Goal: Task Accomplishment & Management: Complete application form

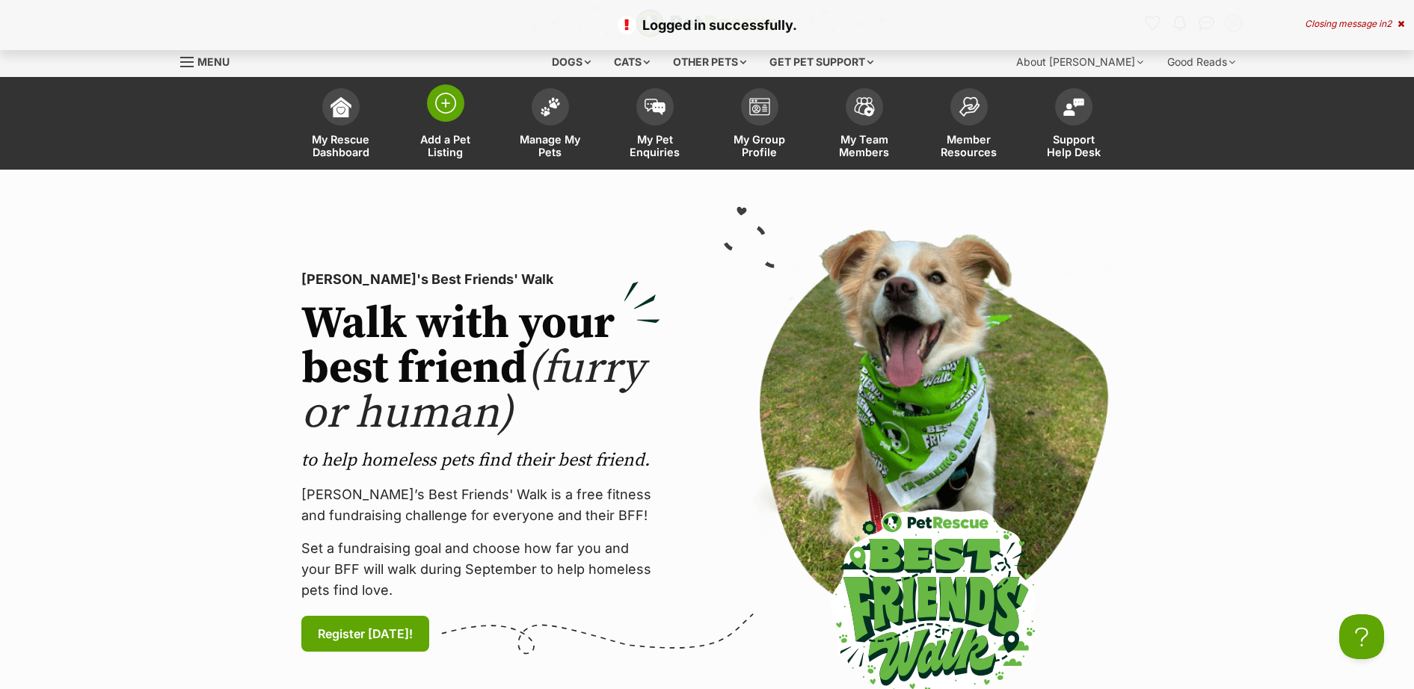
click at [437, 110] on img at bounding box center [445, 103] width 21 height 21
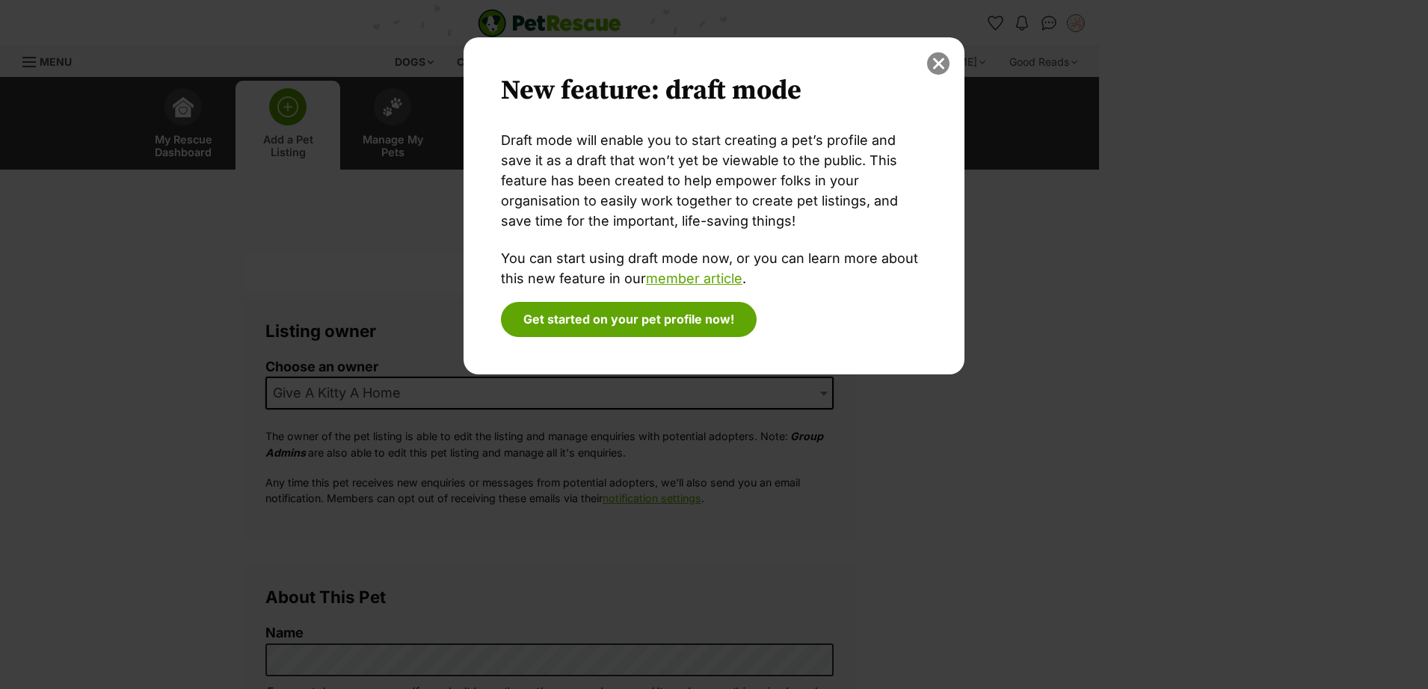
click at [931, 61] on button "close" at bounding box center [938, 63] width 22 height 22
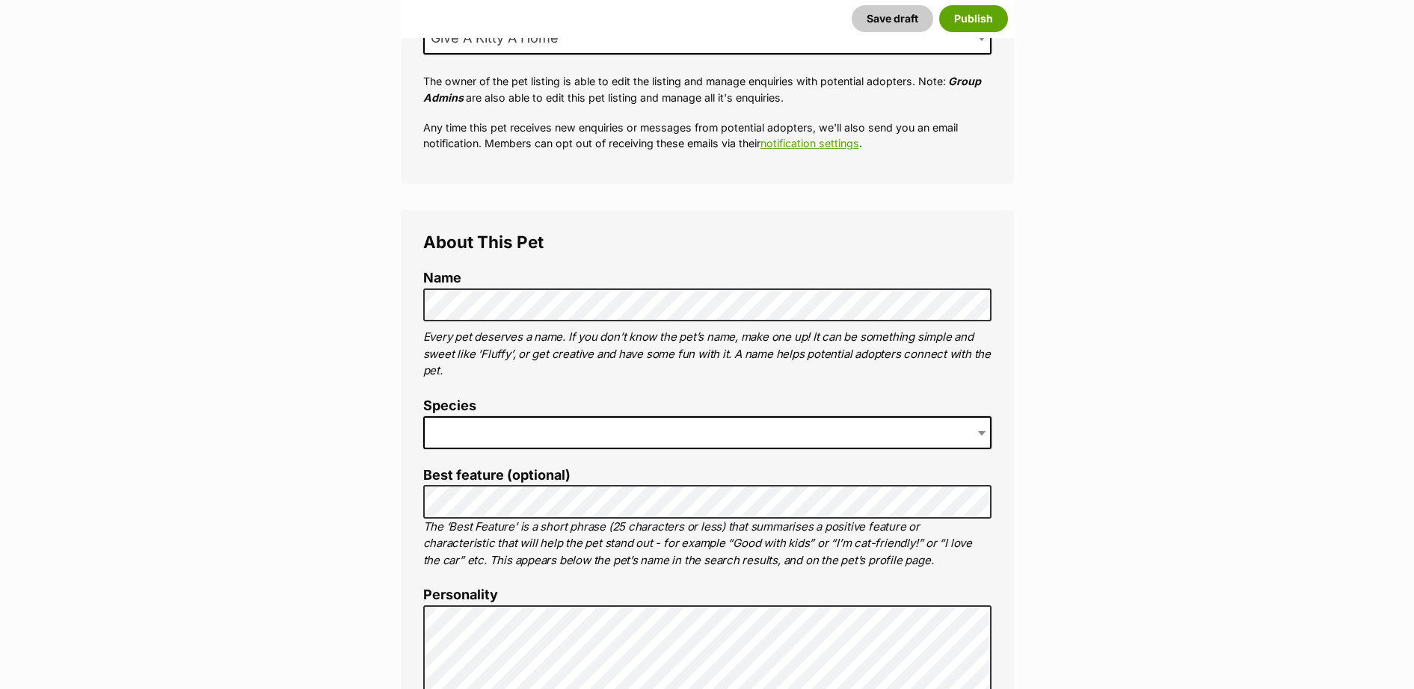
scroll to position [436, 0]
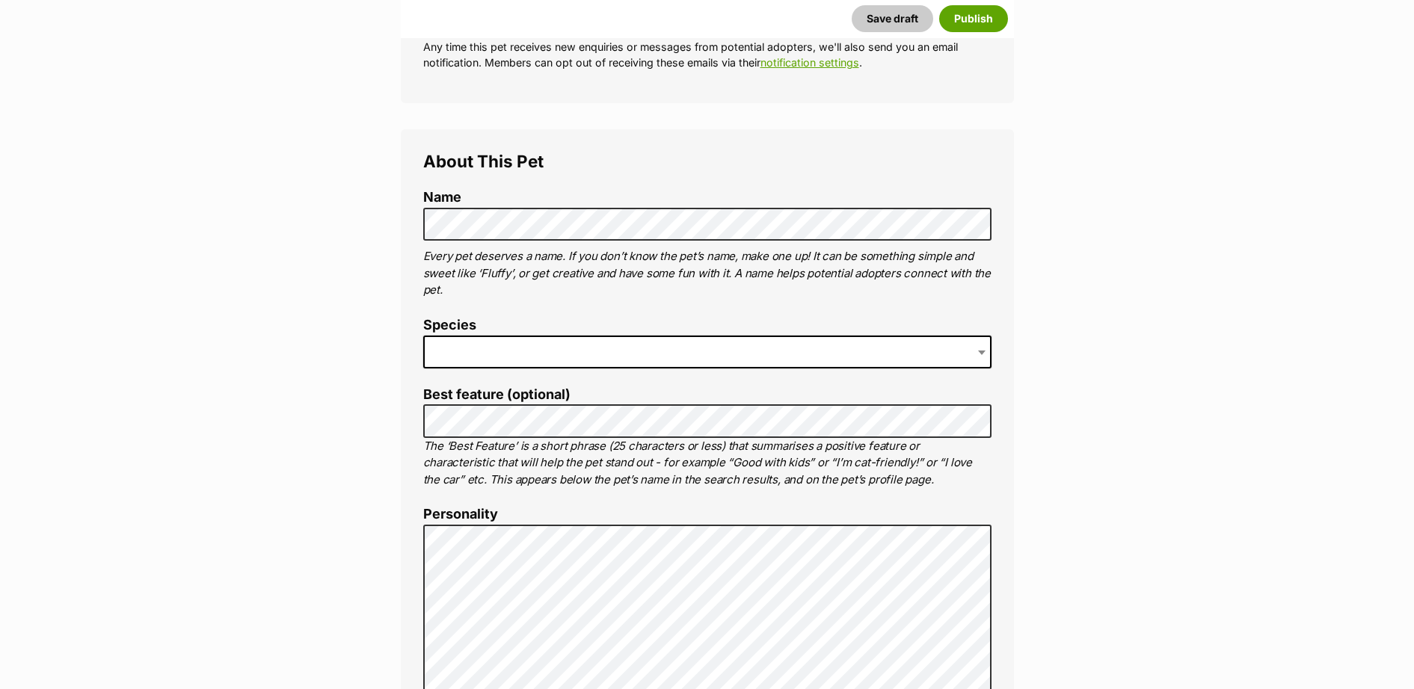
click at [520, 348] on span at bounding box center [707, 352] width 568 height 33
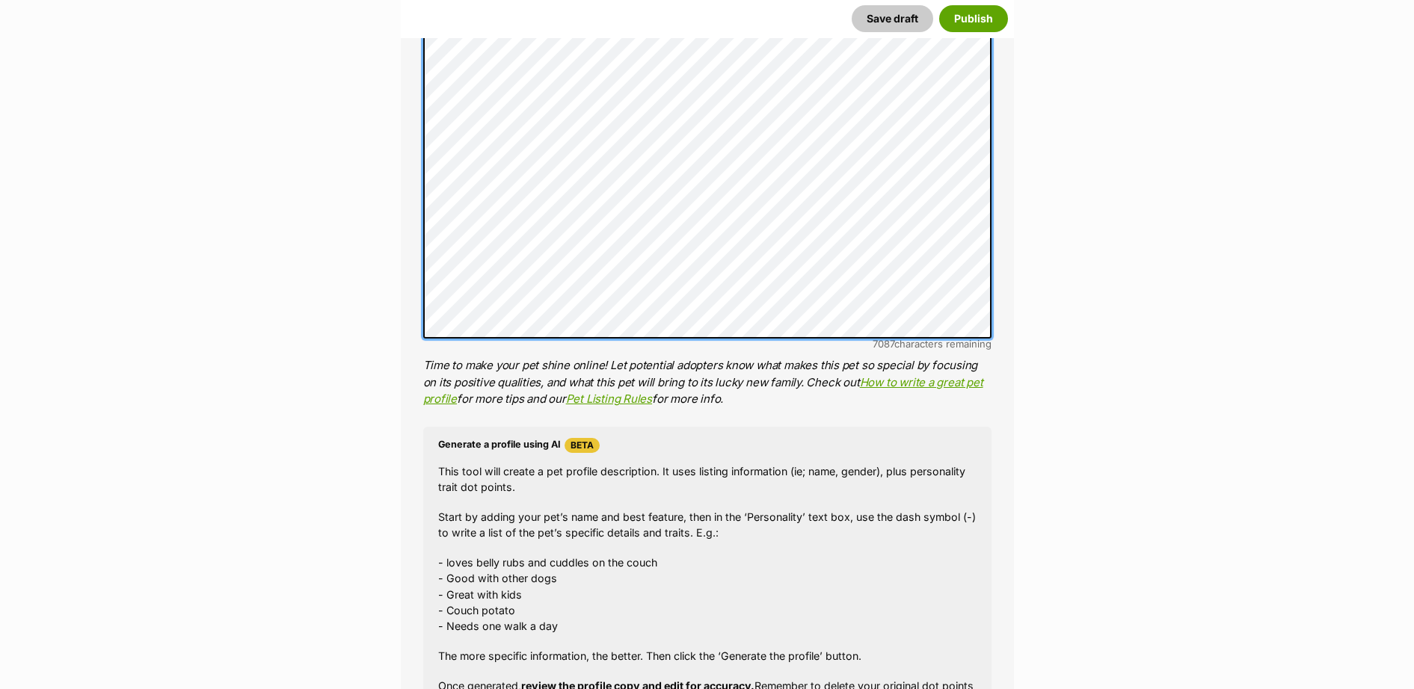
scroll to position [1168, 0]
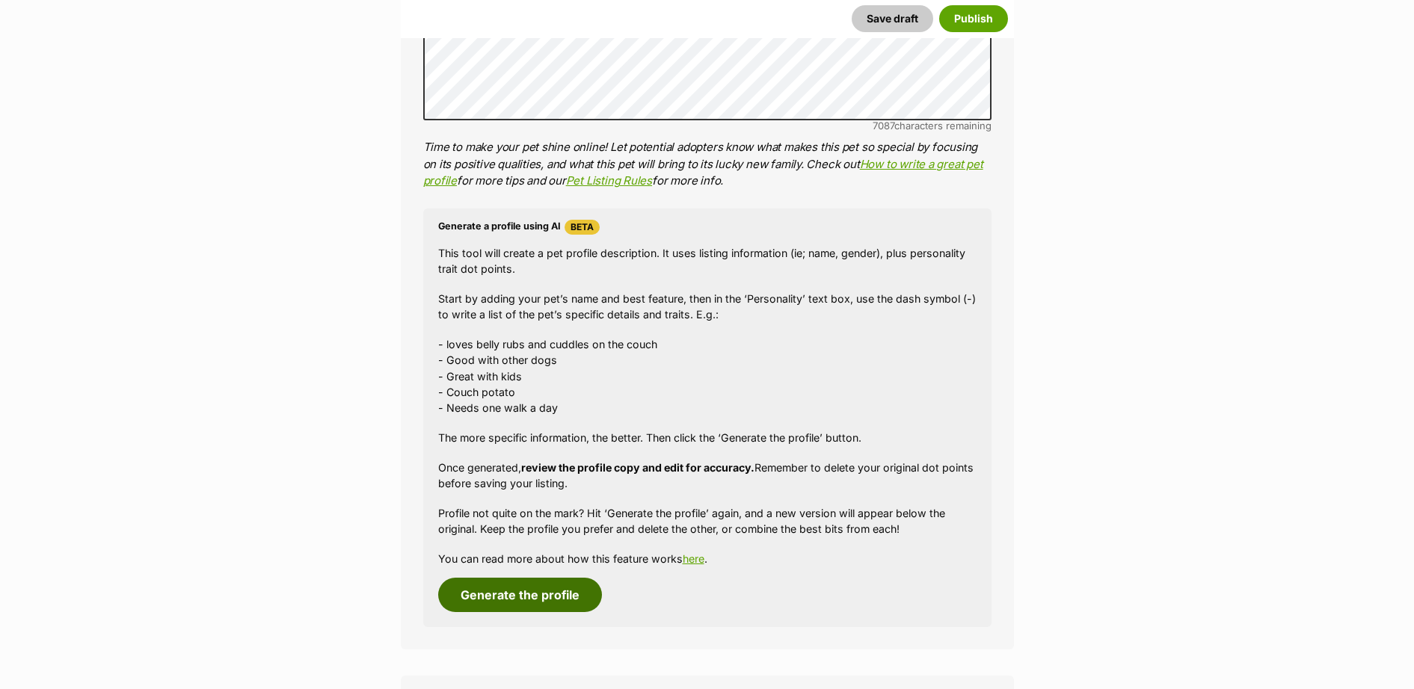
click at [567, 606] on button "Generate the profile" at bounding box center [520, 595] width 164 height 34
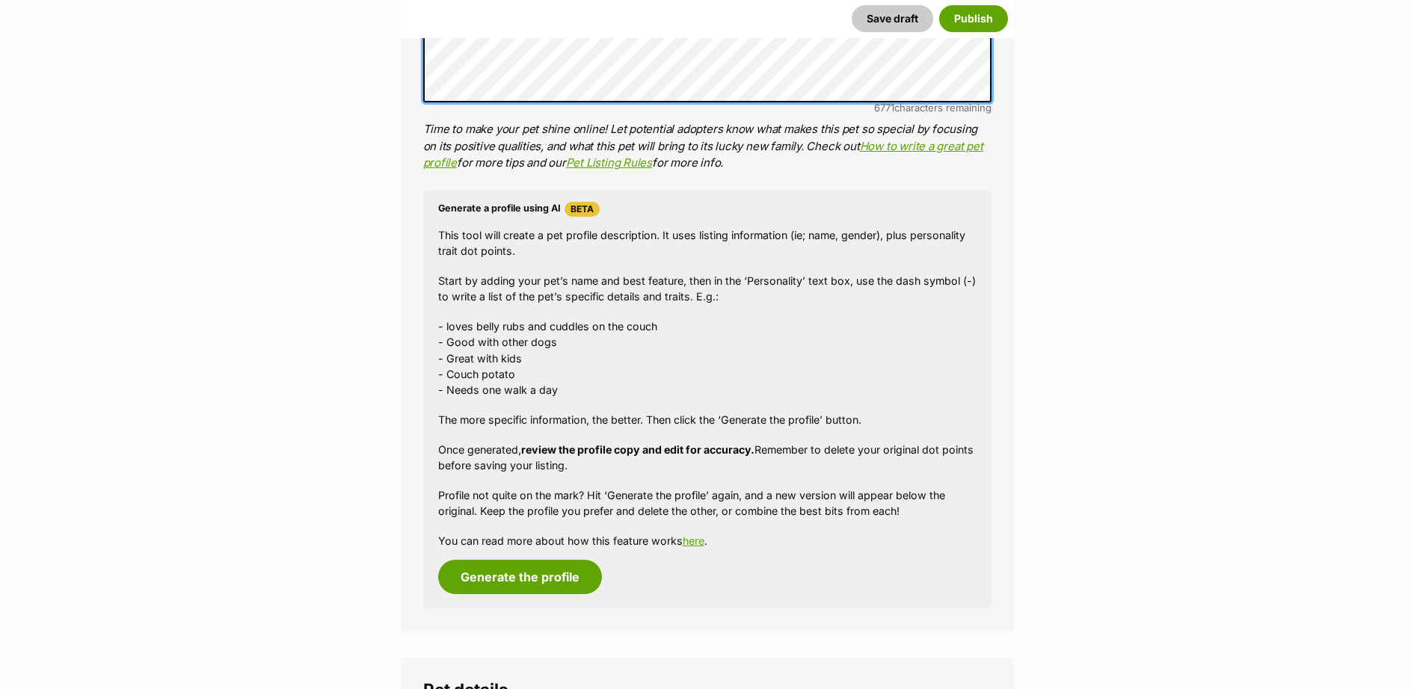
scroll to position [1435, 0]
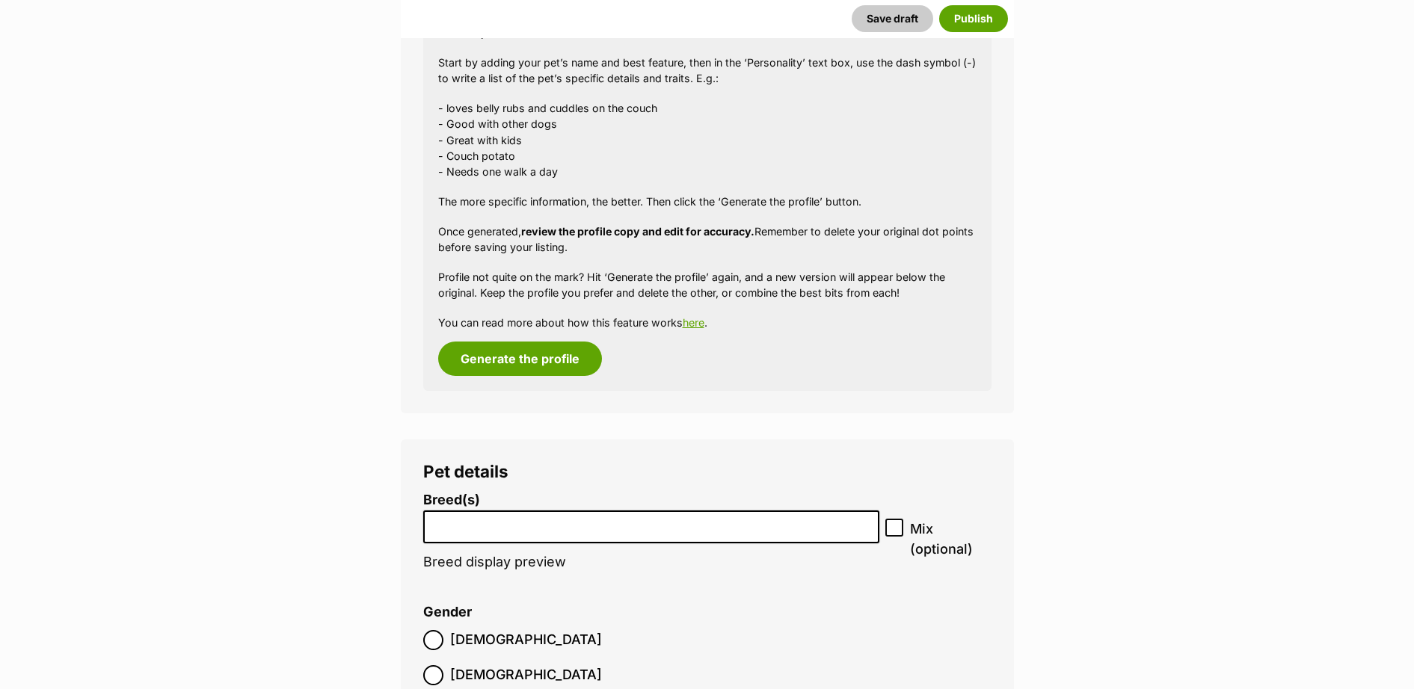
click at [632, 523] on input "search" at bounding box center [651, 524] width 446 height 16
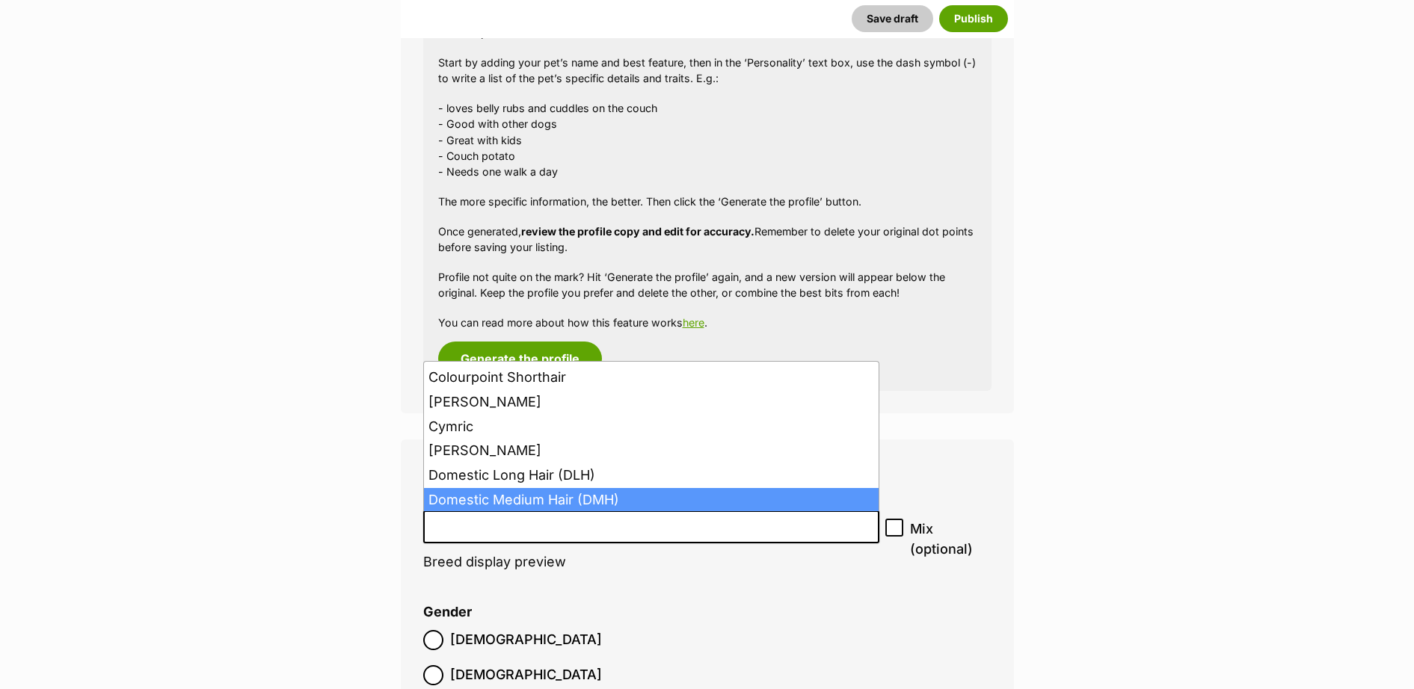
scroll to position [473, 0]
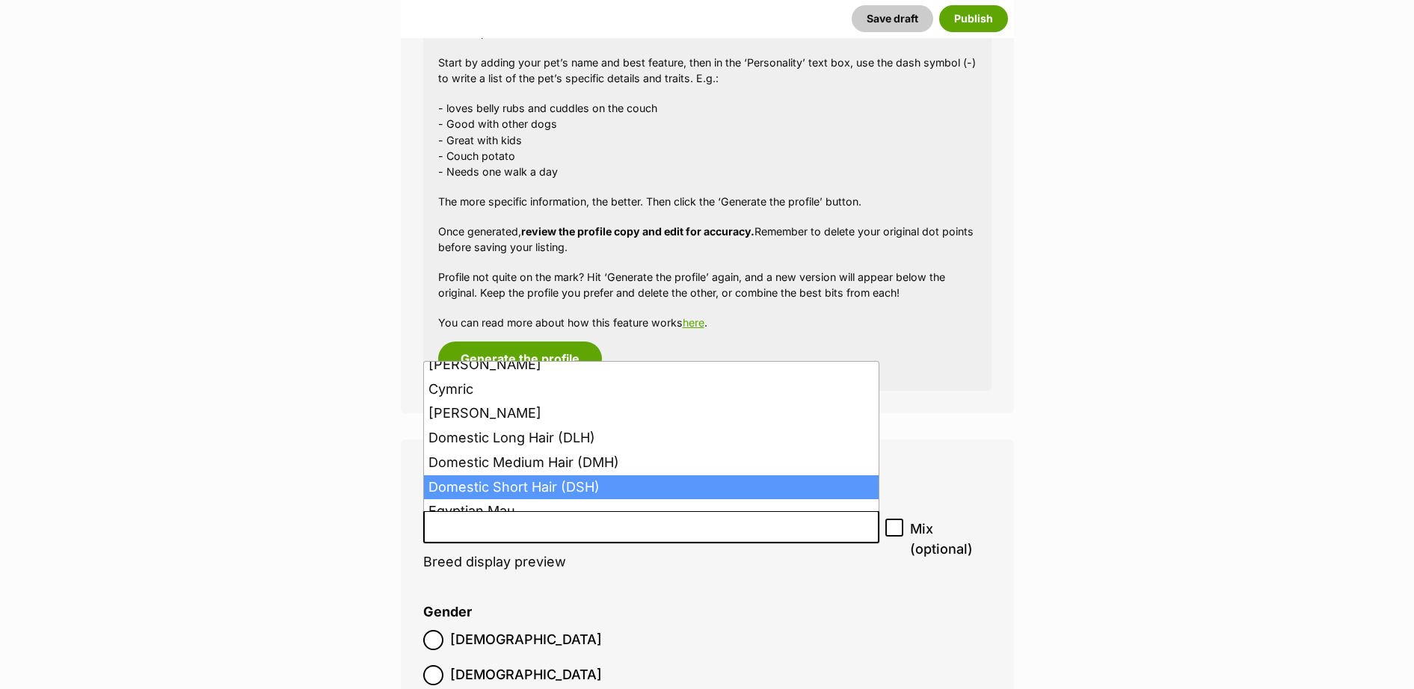
select select "252102"
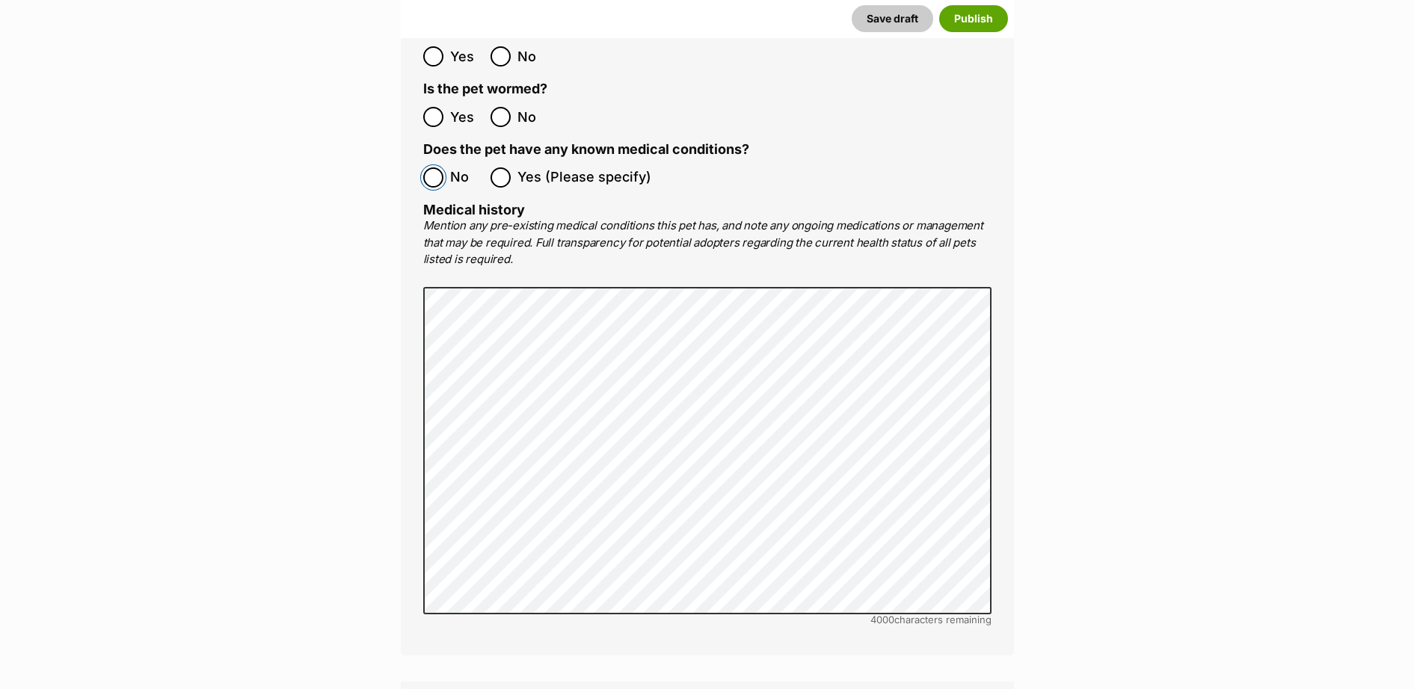
scroll to position [3397, 0]
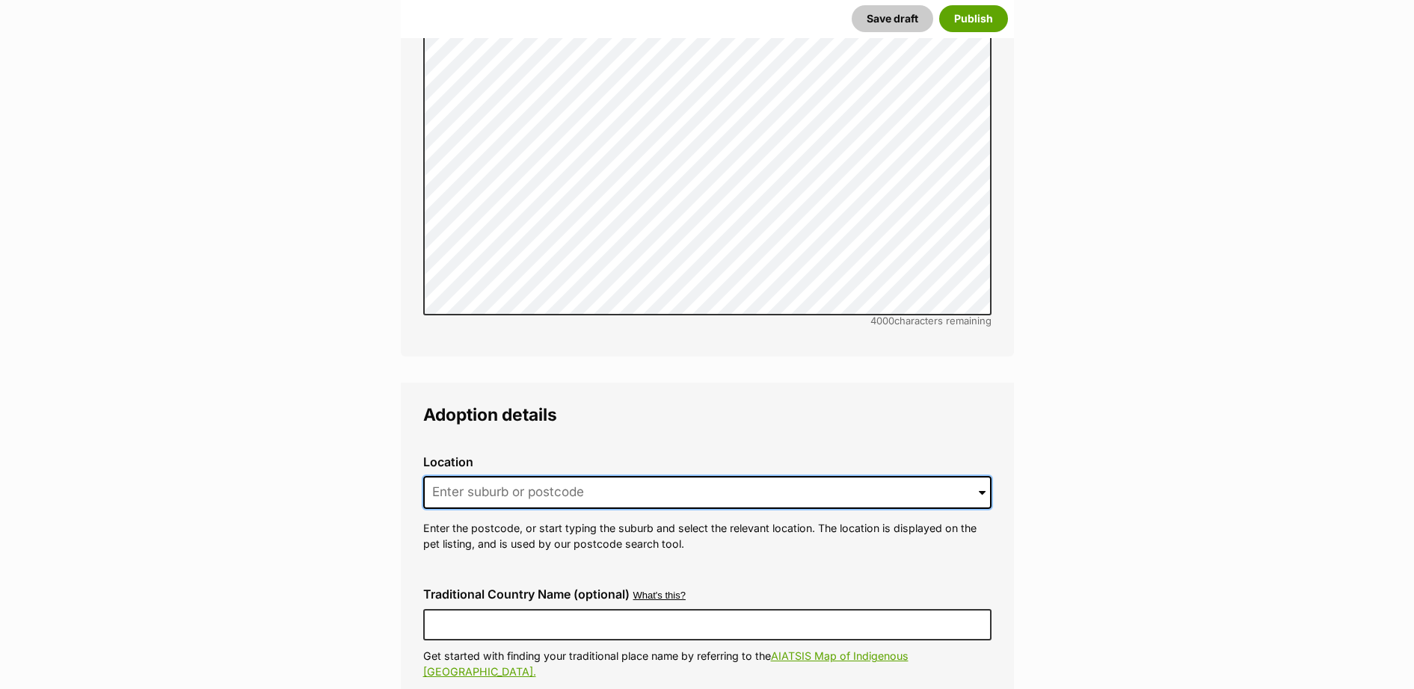
click at [621, 476] on input at bounding box center [707, 492] width 568 height 33
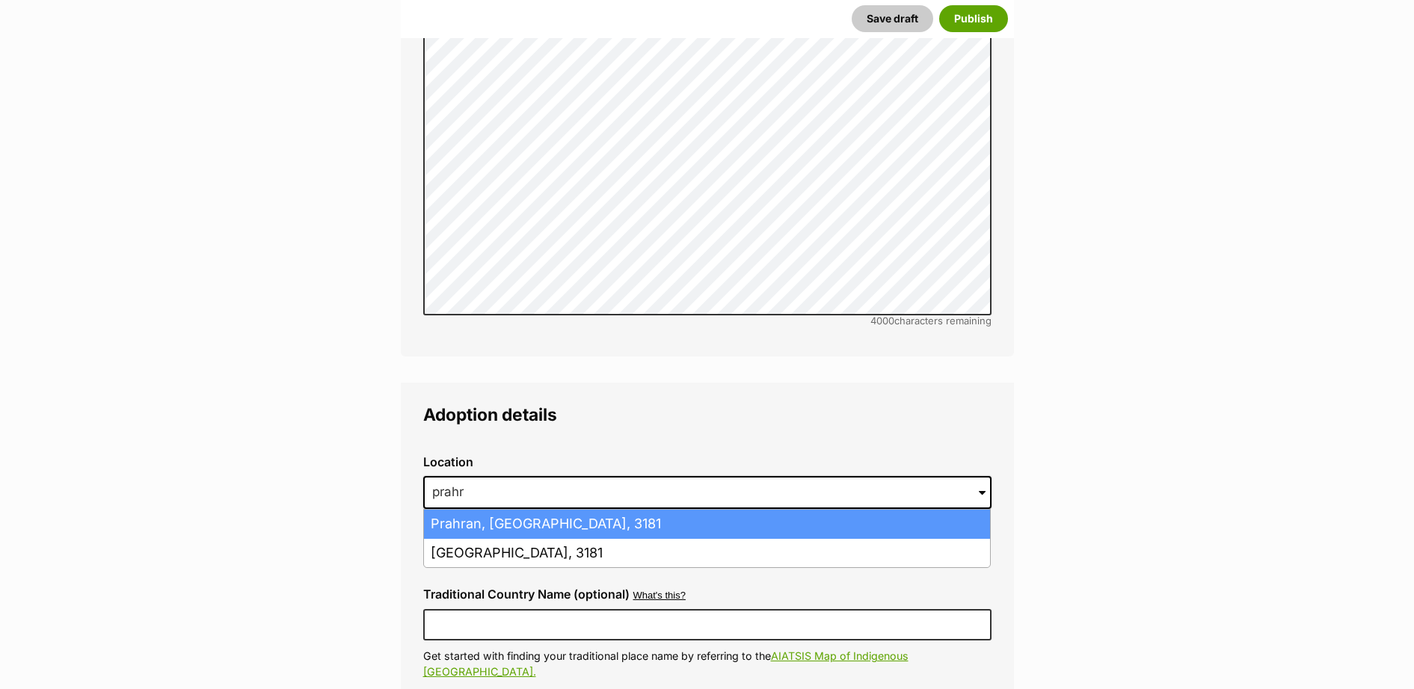
click at [570, 510] on li "Prahran, Victoria, 3181" at bounding box center [707, 524] width 566 height 29
type input "Prahran, Victoria, 3181"
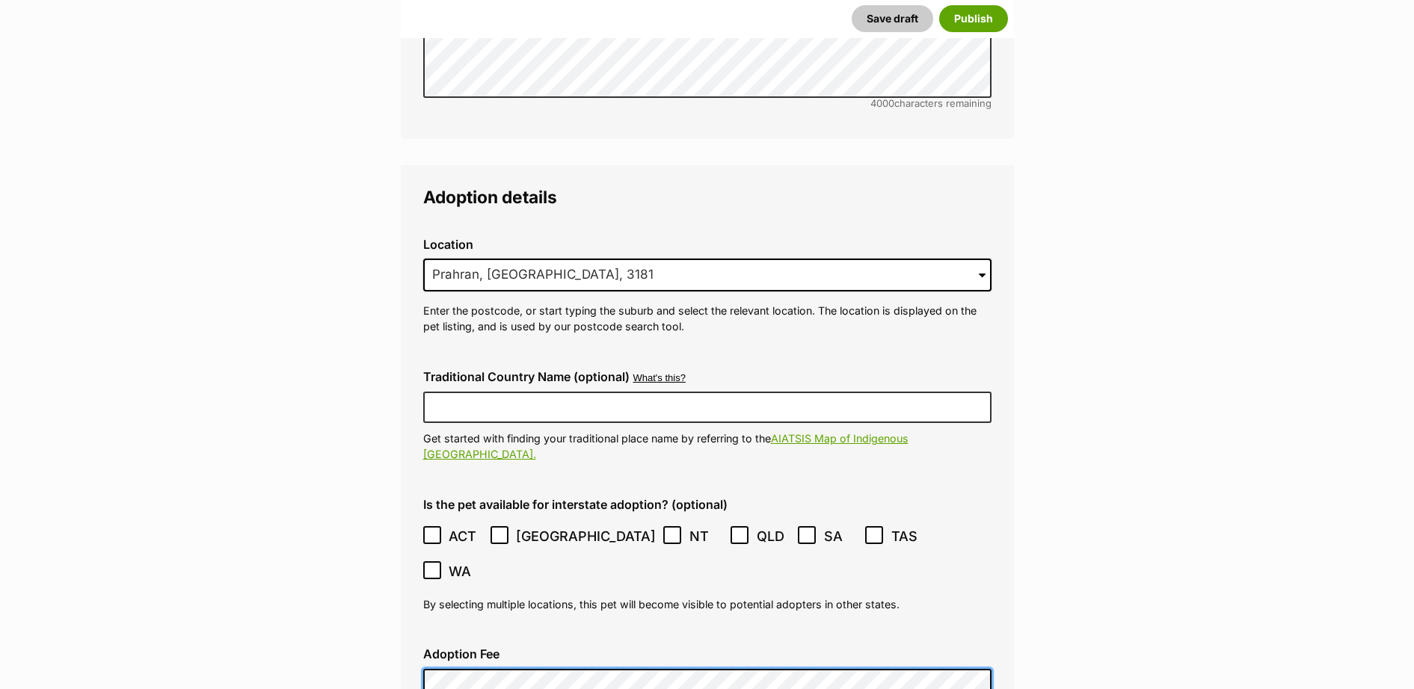
scroll to position [3833, 0]
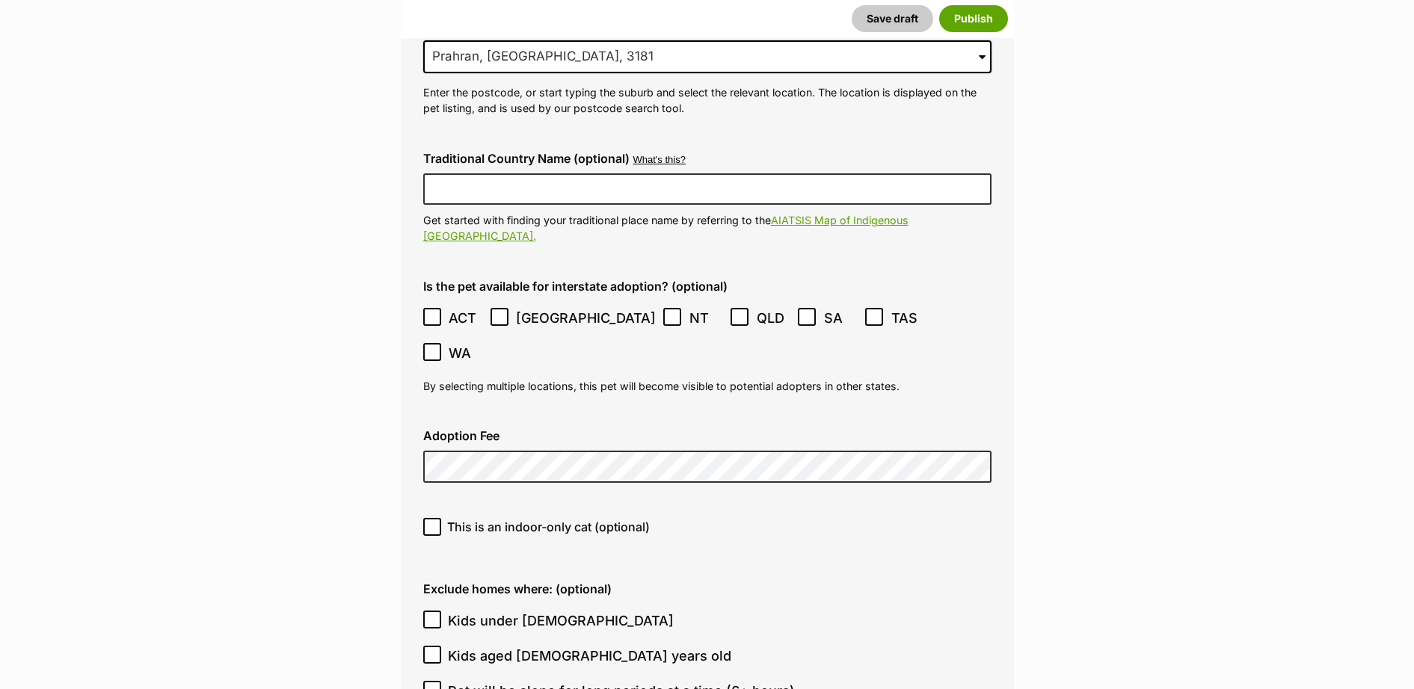
click at [435, 506] on div "This is an indoor-only cat (optional)" at bounding box center [707, 532] width 592 height 53
click at [423, 518] on input "This is an indoor-only cat (optional)" at bounding box center [432, 527] width 18 height 18
checkbox input "true"
click at [437, 611] on input "Kids under 5 years old" at bounding box center [432, 620] width 18 height 18
checkbox input "true"
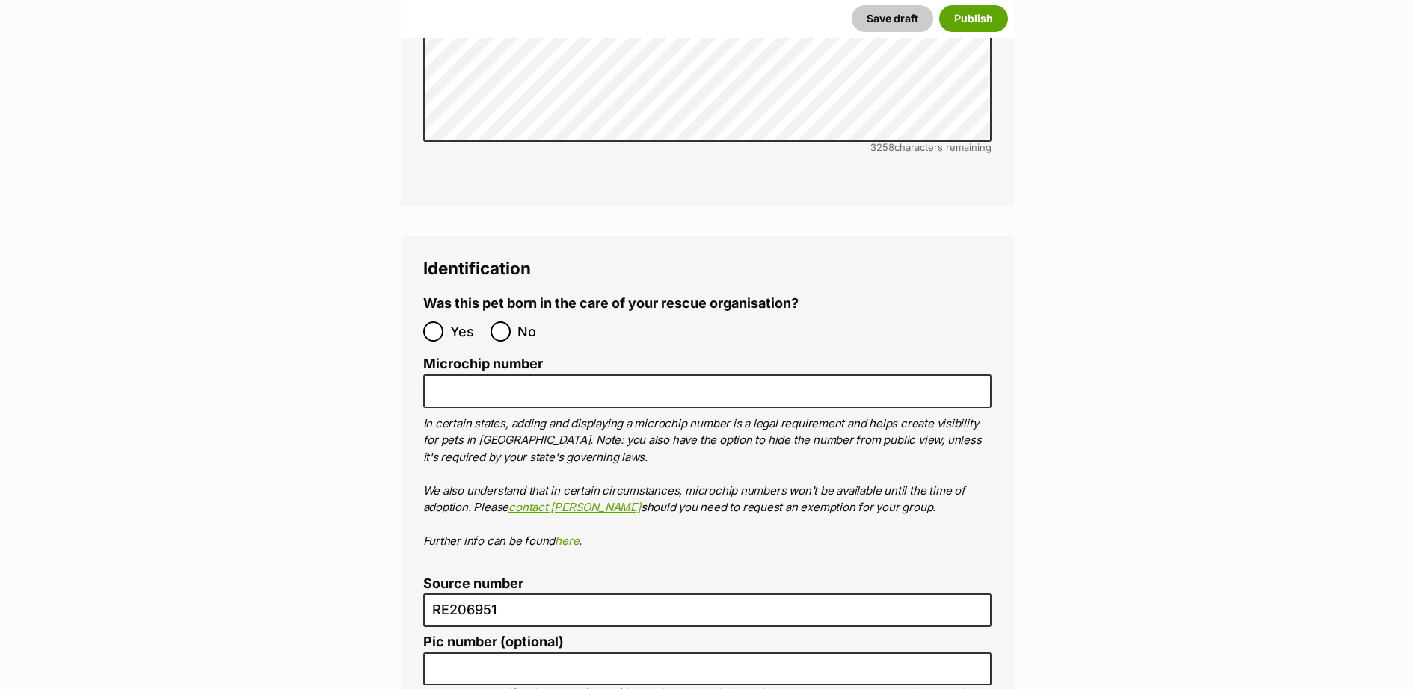
scroll to position [5141, 0]
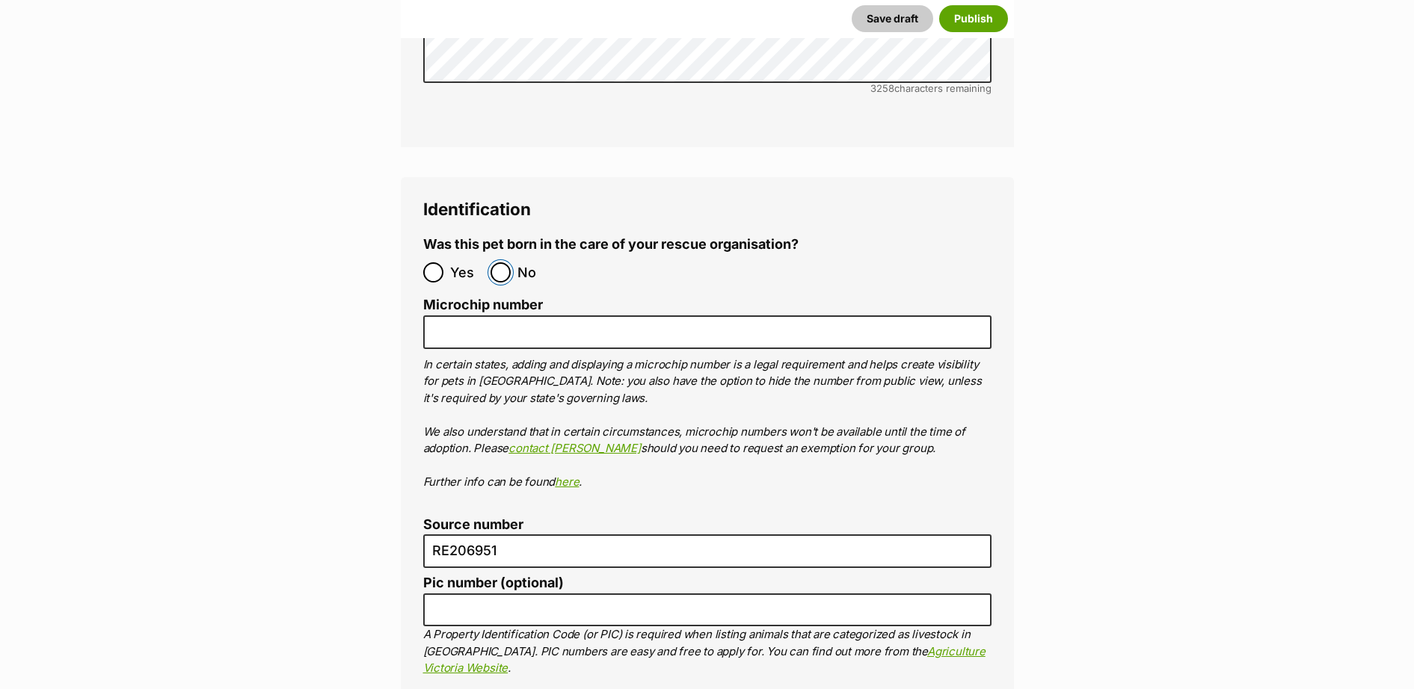
click at [494, 262] on input "No" at bounding box center [500, 272] width 20 height 20
radio input "true"
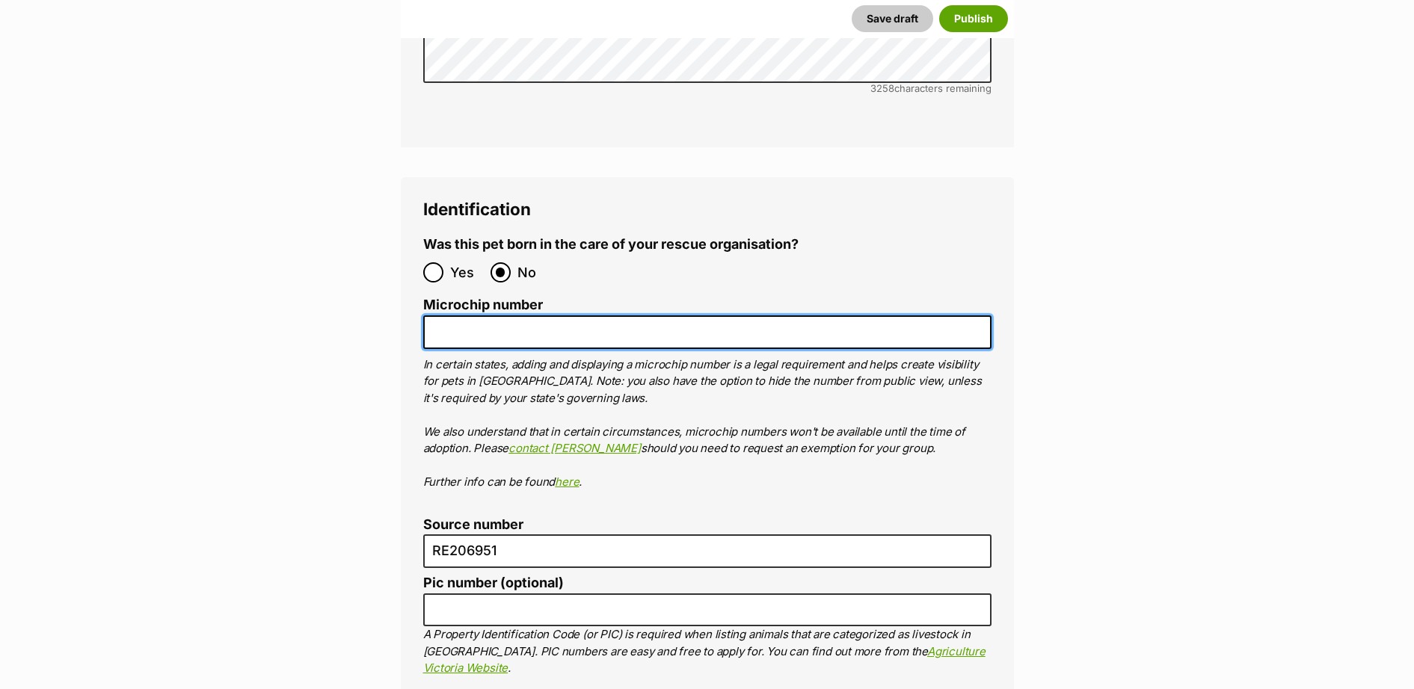
click at [518, 315] on input "Microchip number" at bounding box center [707, 332] width 568 height 34
drag, startPoint x: 564, startPoint y: 243, endPoint x: 432, endPoint y: 245, distance: 131.6
click at [432, 315] on input "953010005571666" at bounding box center [707, 332] width 568 height 34
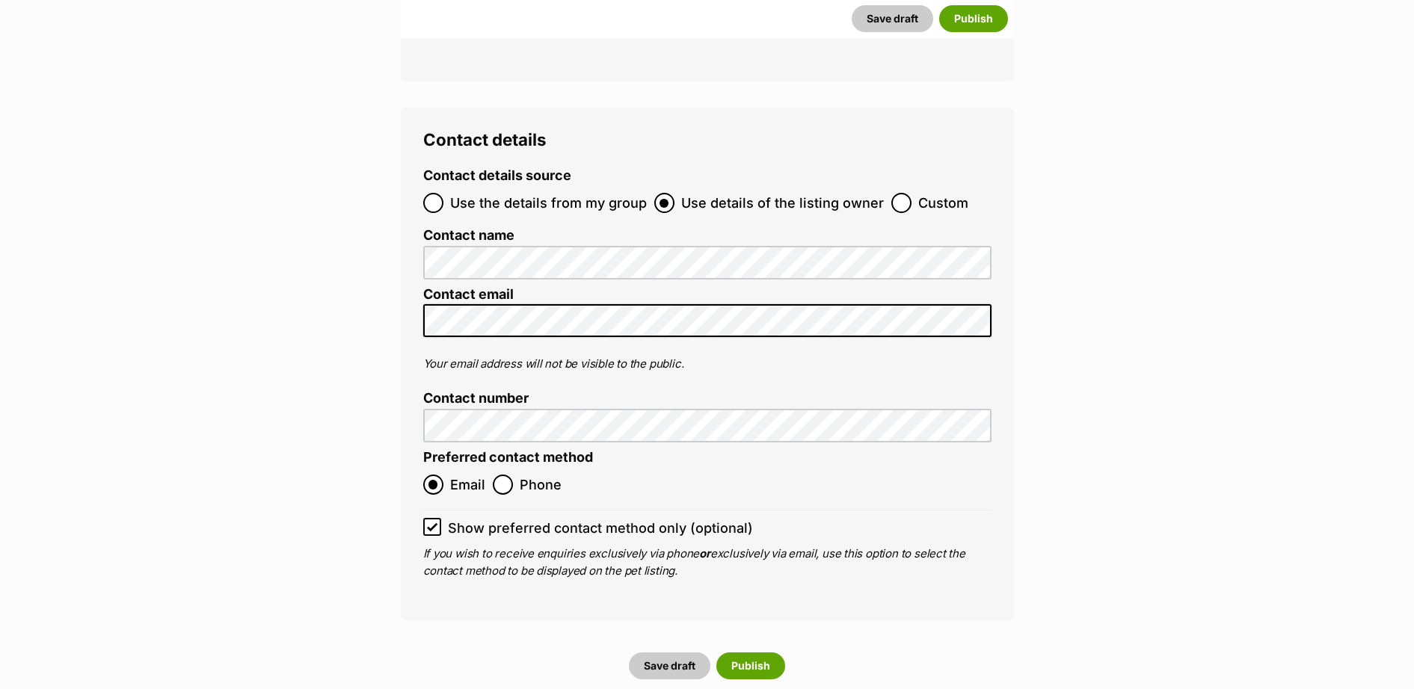
scroll to position [6231, 0]
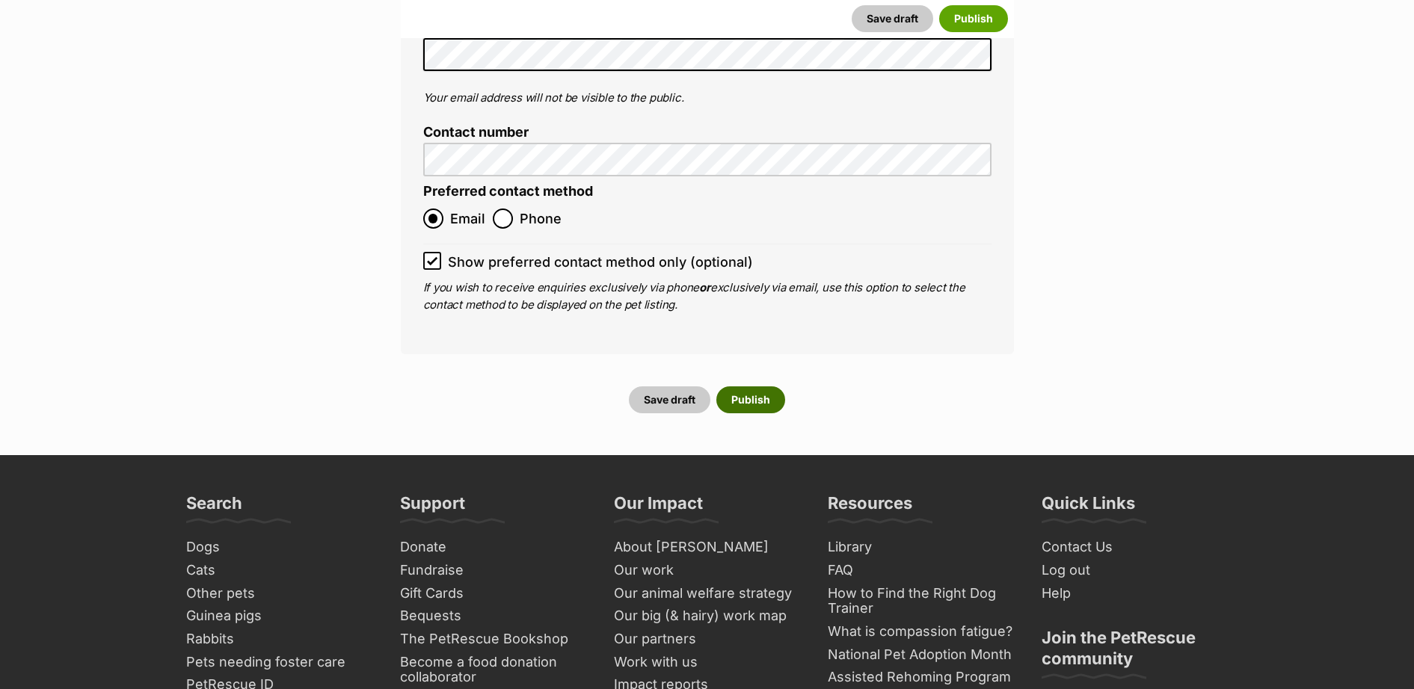
type input "953010005571666"
click at [745, 387] on button "Publish" at bounding box center [750, 400] width 69 height 27
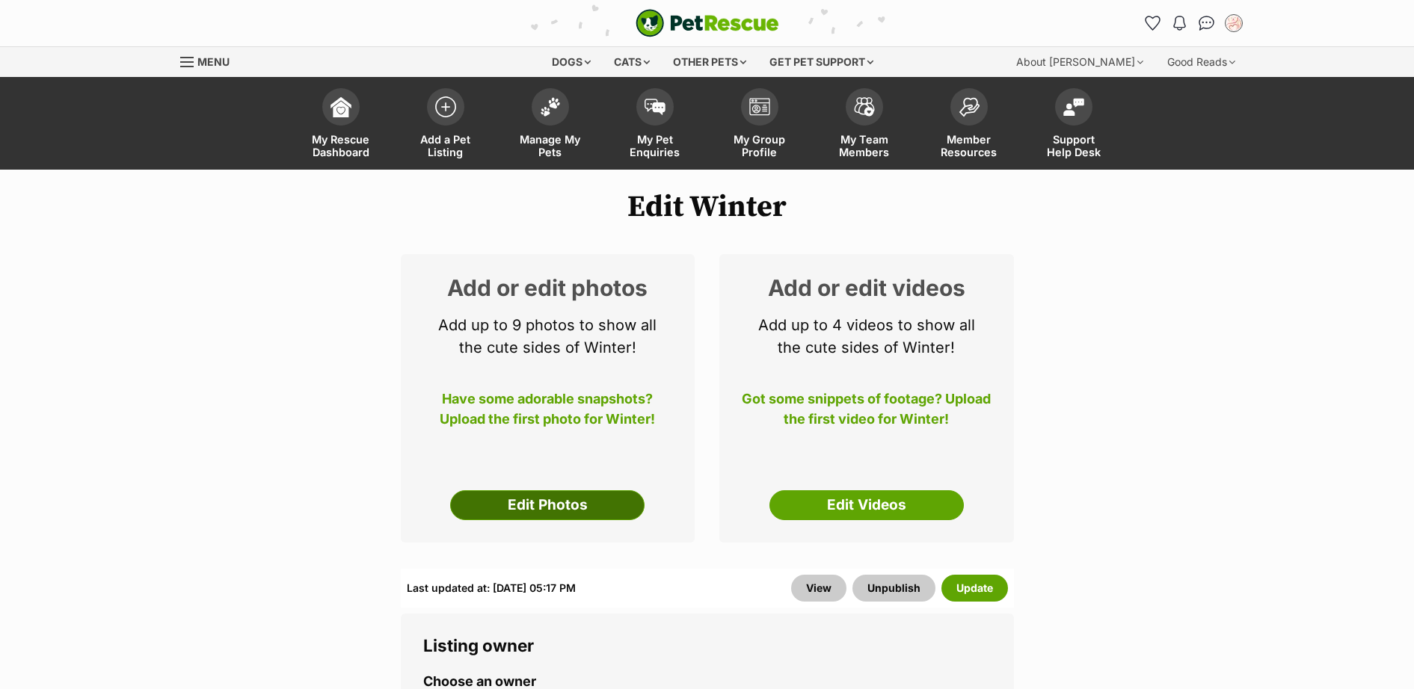
click at [519, 512] on link "Edit Photos" at bounding box center [547, 505] width 194 height 30
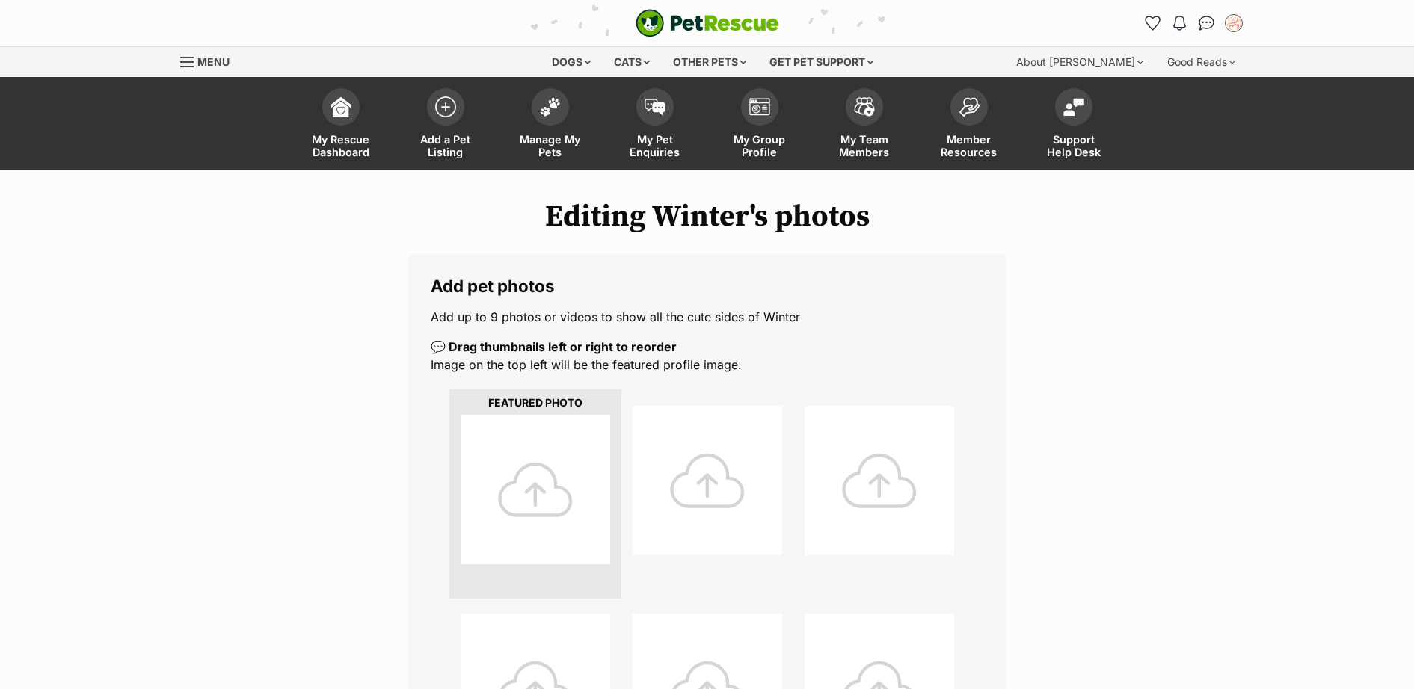
click at [544, 461] on div at bounding box center [536, 490] width 150 height 150
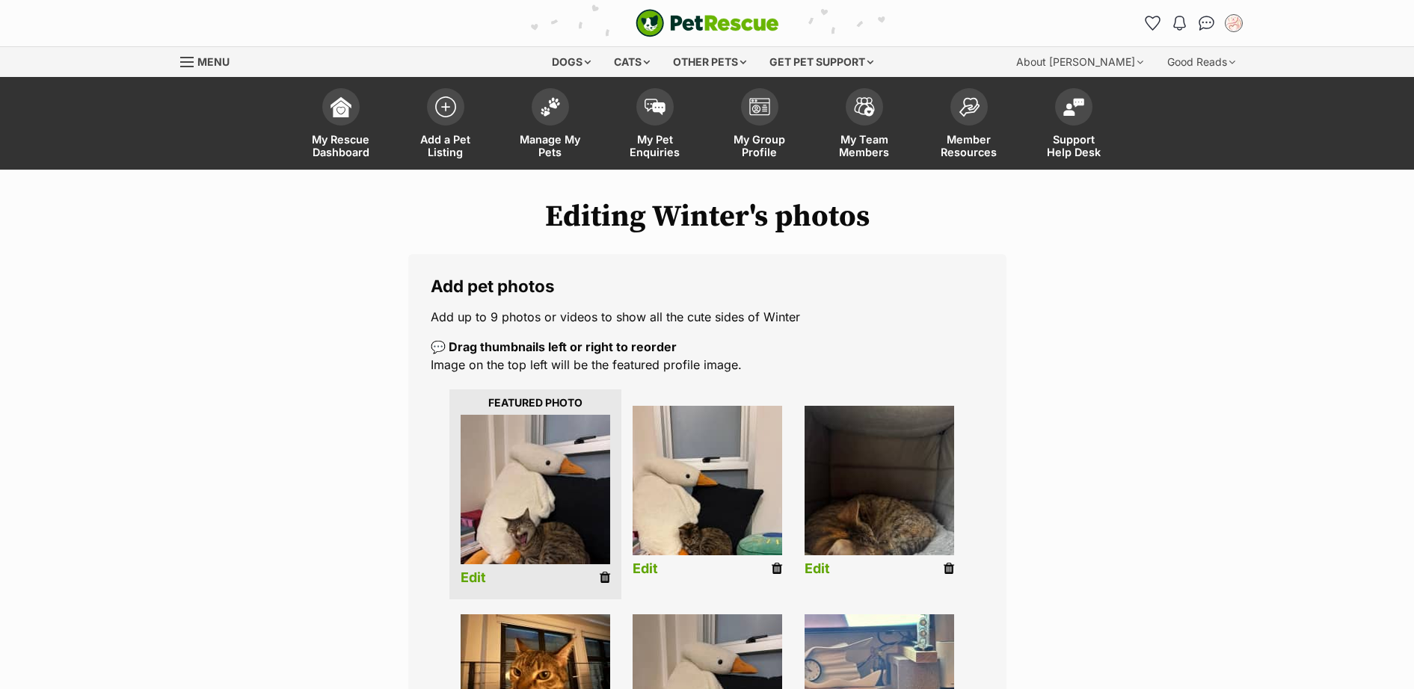
click at [472, 577] on link "Edit" at bounding box center [473, 578] width 25 height 16
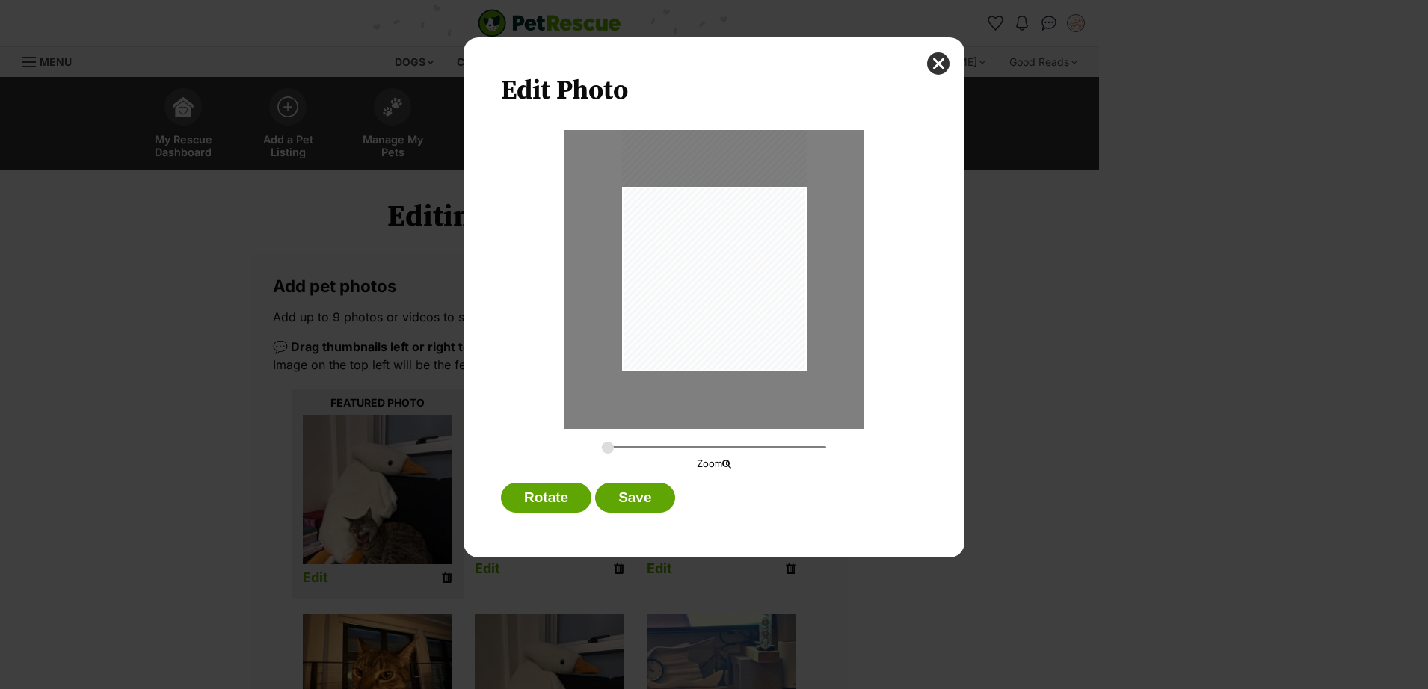
drag, startPoint x: 702, startPoint y: 351, endPoint x: 710, endPoint y: 318, distance: 33.9
click at [710, 318] on div "Dialog Window - Close (Press escape to close)" at bounding box center [714, 249] width 185 height 246
type input "0.3434"
click at [620, 445] on input "Dialog Window - Close (Press escape to close)" at bounding box center [714, 447] width 224 height 14
click at [644, 499] on button "Save" at bounding box center [634, 498] width 79 height 30
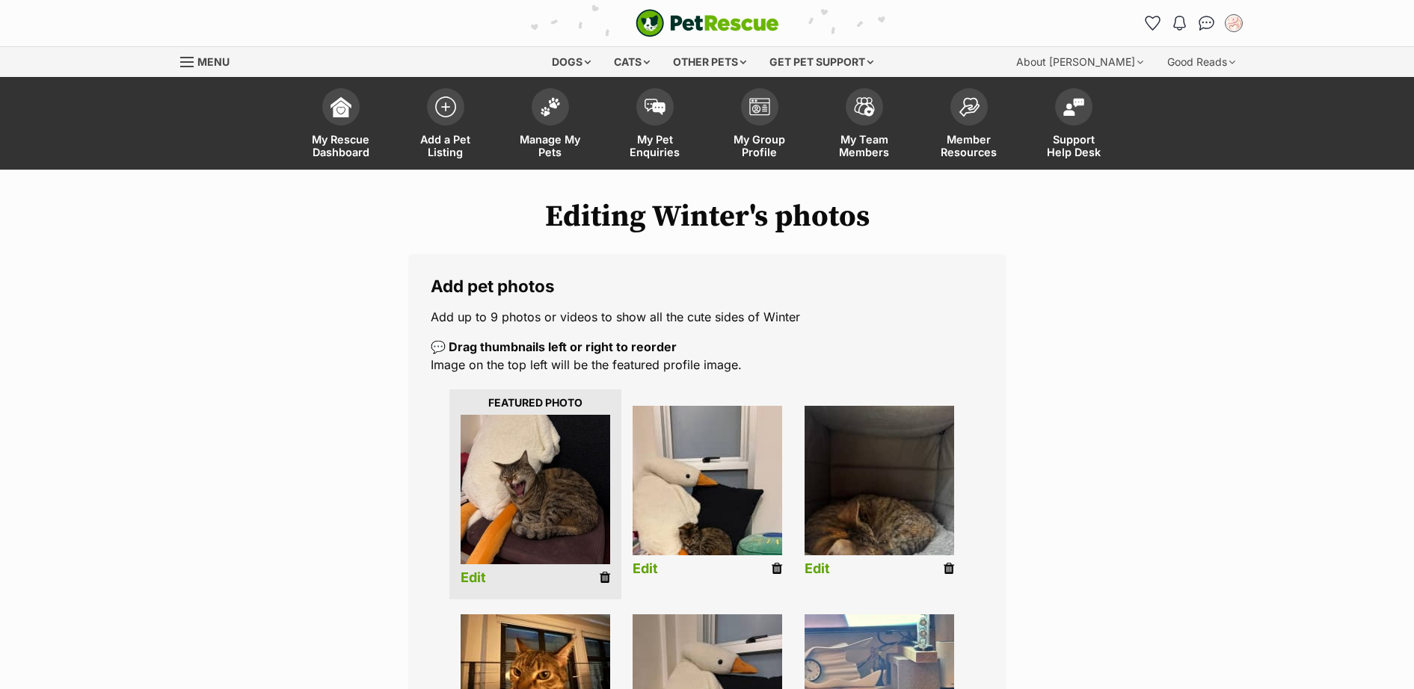
click at [652, 571] on link "Edit" at bounding box center [644, 569] width 25 height 16
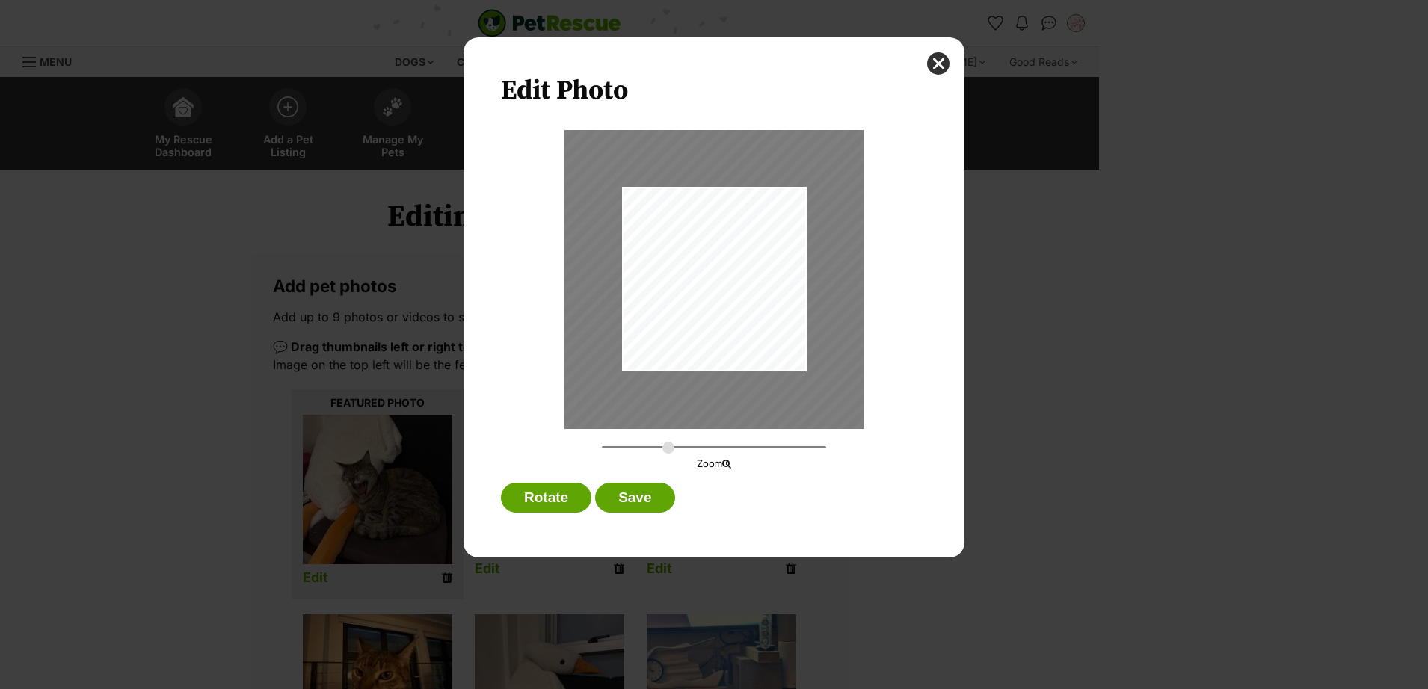
drag, startPoint x: 607, startPoint y: 446, endPoint x: 668, endPoint y: 446, distance: 61.3
type input "0.624"
click at [668, 446] on input "Dialog Window - Close (Press escape to close)" at bounding box center [714, 447] width 224 height 14
click at [748, 299] on div "Dialog Window - Close (Press escape to close)" at bounding box center [718, 277] width 420 height 746
click at [642, 485] on button "Save" at bounding box center [634, 498] width 79 height 30
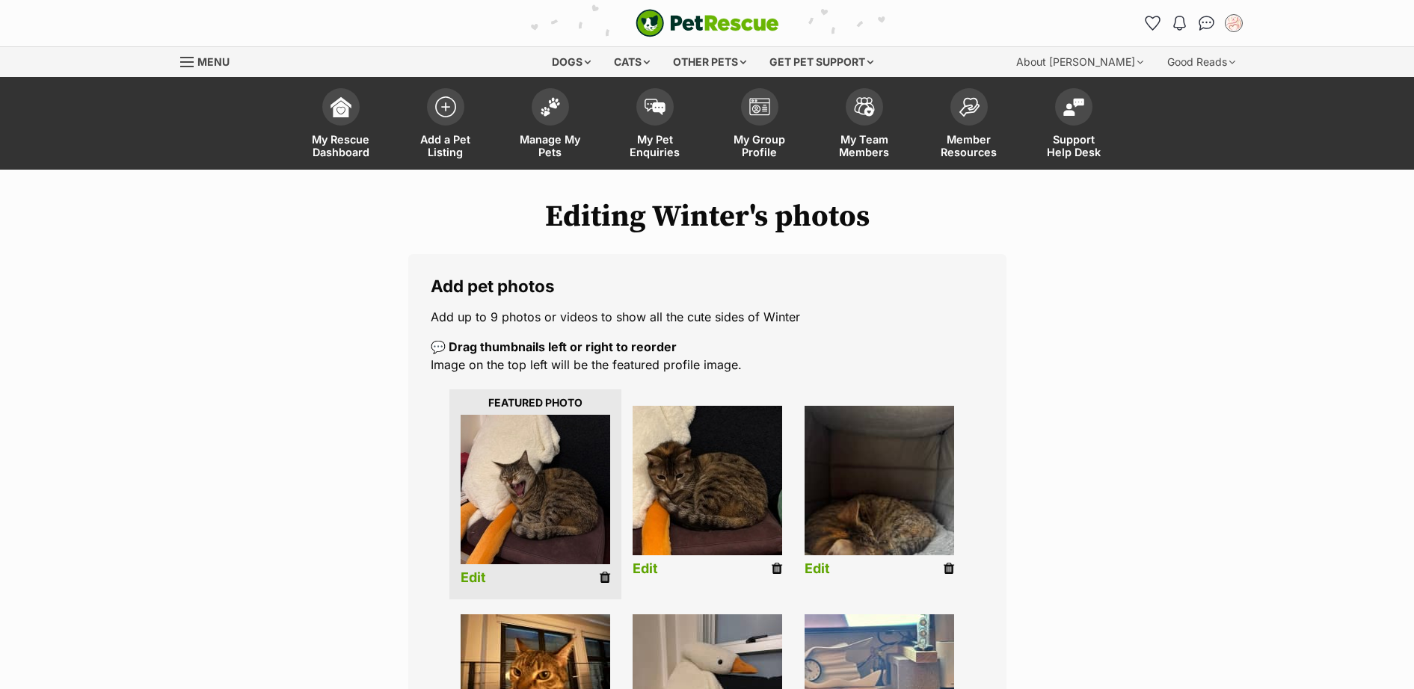
click at [816, 570] on link "Edit" at bounding box center [816, 569] width 25 height 16
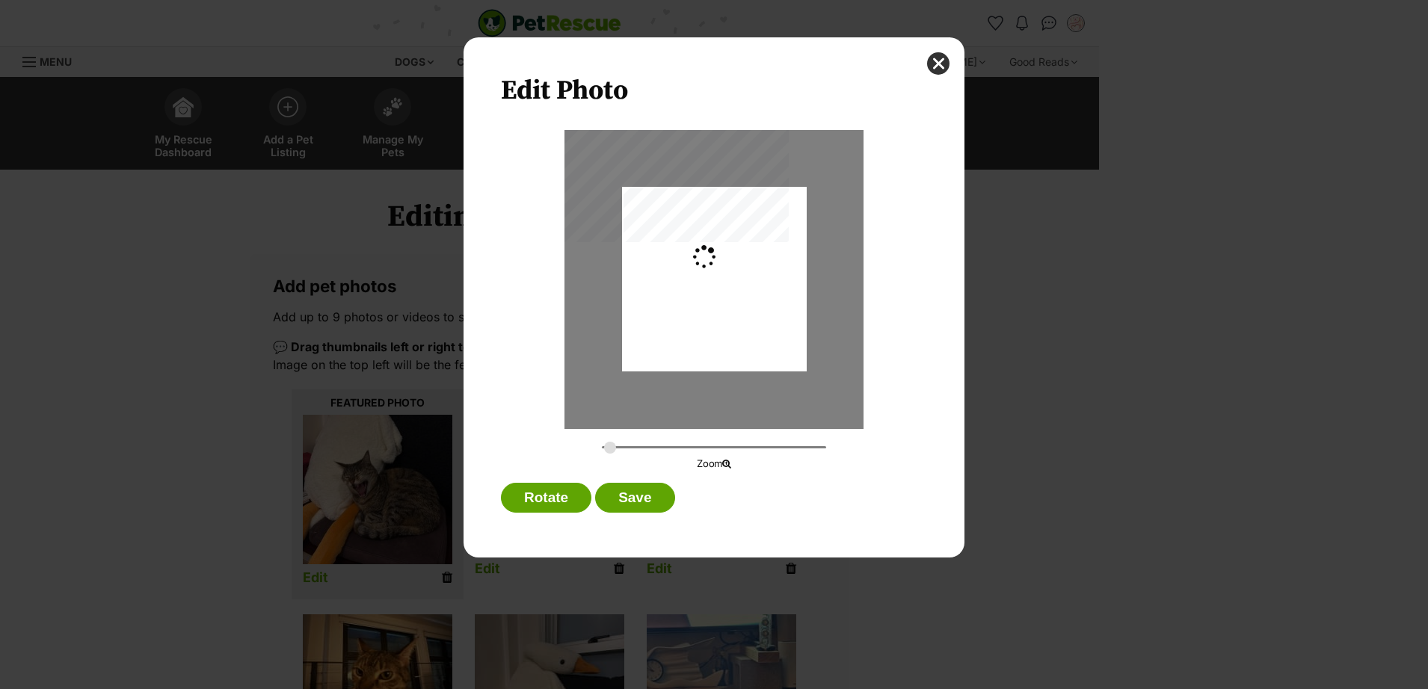
type input "0.2744"
drag, startPoint x: 730, startPoint y: 343, endPoint x: 736, endPoint y: 324, distance: 20.3
click at [736, 324] on div "Dialog Window - Close (Press escape to close)" at bounding box center [714, 260] width 185 height 246
click at [635, 490] on button "Save" at bounding box center [634, 498] width 79 height 30
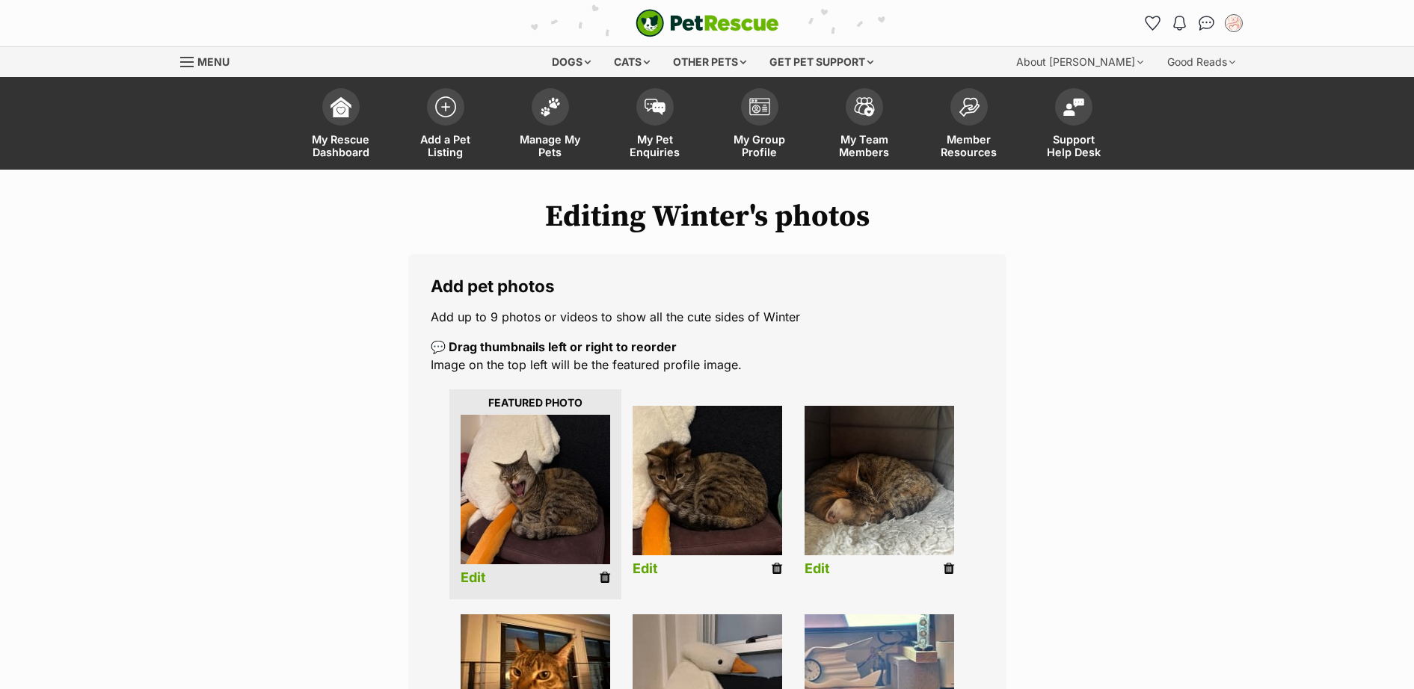
scroll to position [218, 0]
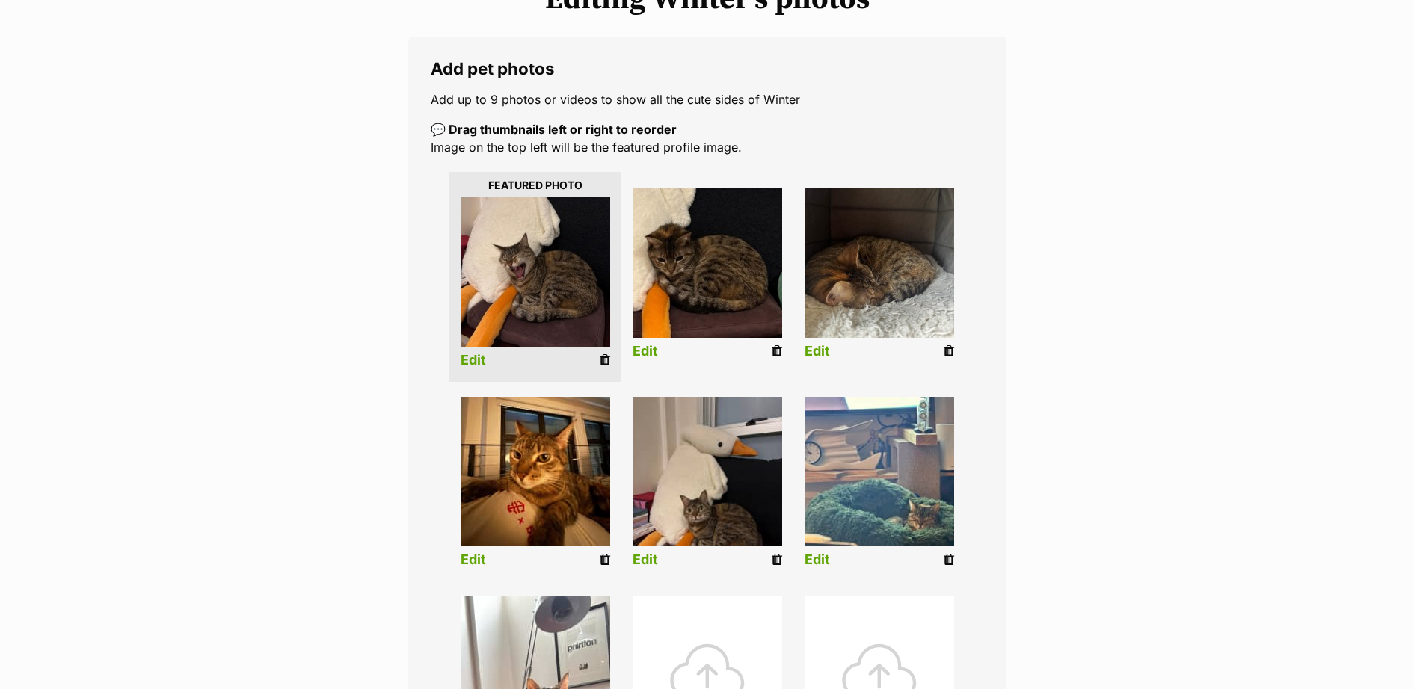
click at [474, 564] on link "Edit" at bounding box center [473, 560] width 25 height 16
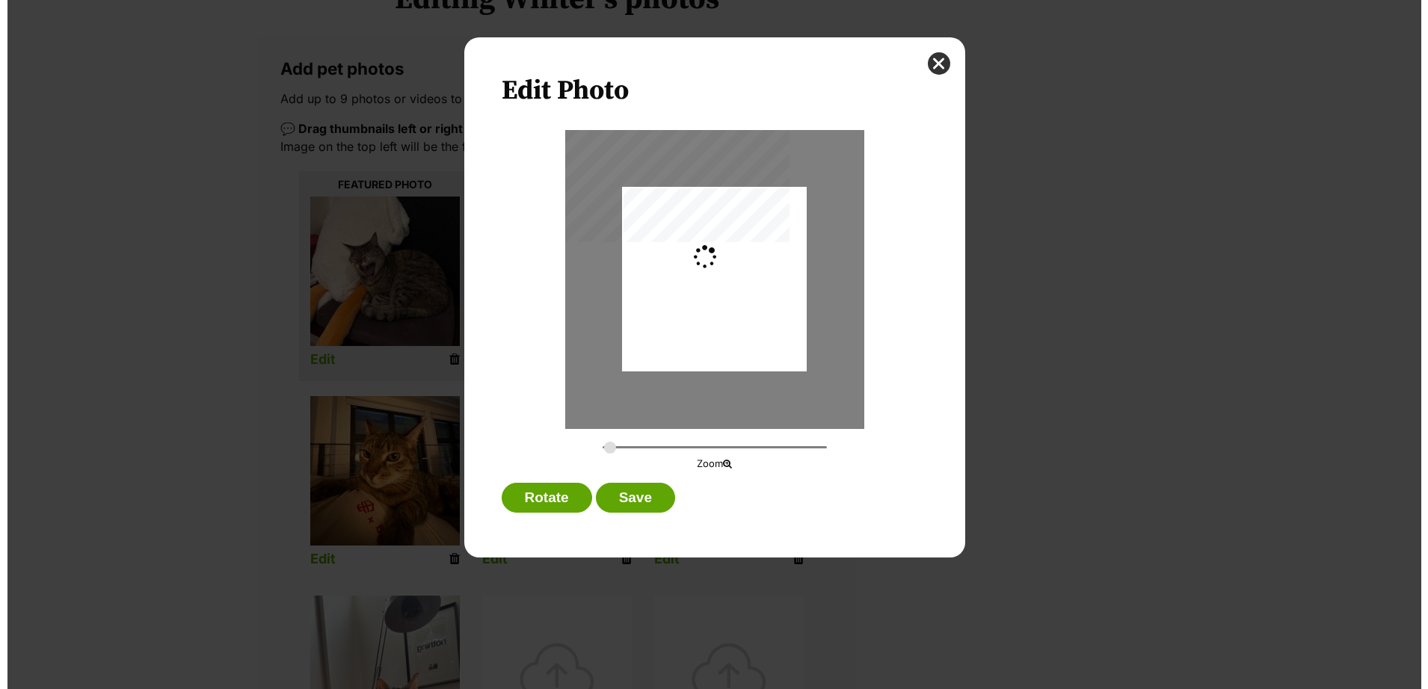
scroll to position [0, 0]
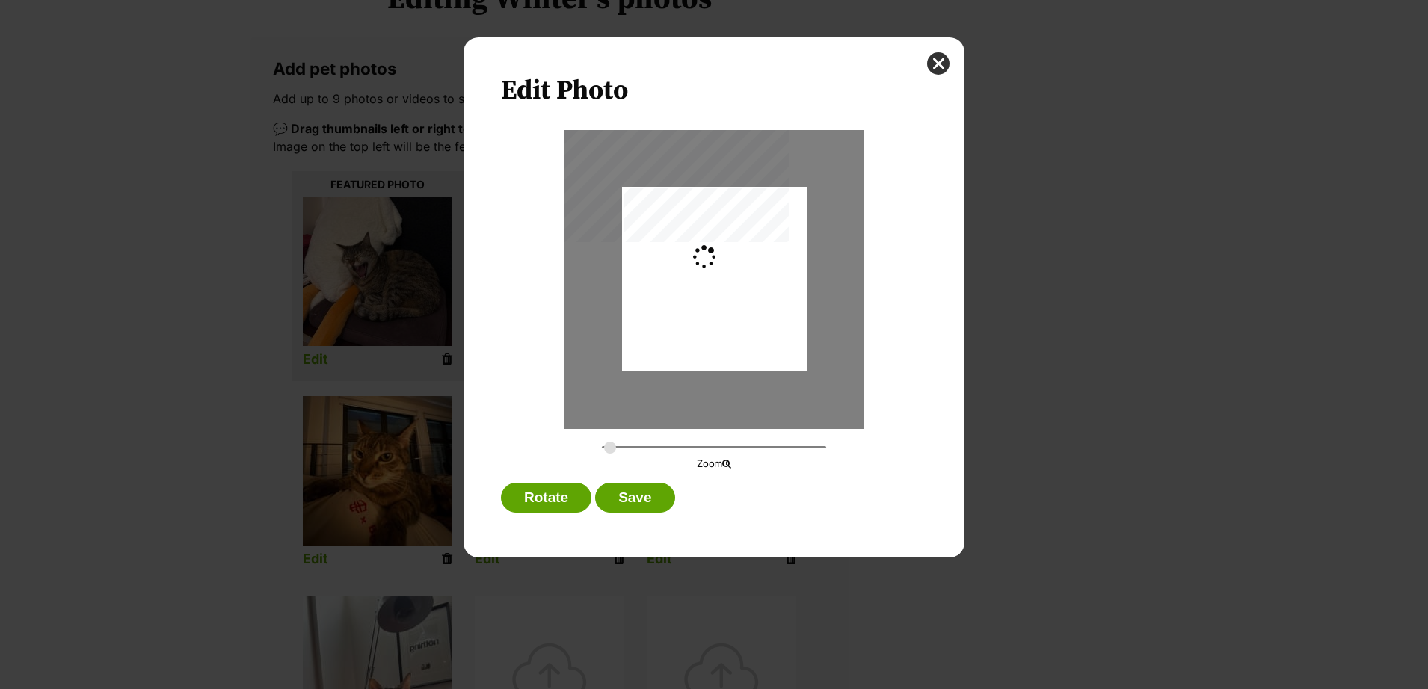
type input "0.2744"
drag, startPoint x: 710, startPoint y: 312, endPoint x: 724, endPoint y: 270, distance: 44.9
click at [724, 270] on div "Dialog Window - Close (Press escape to close)" at bounding box center [714, 249] width 185 height 246
click at [632, 493] on button "Save" at bounding box center [634, 498] width 79 height 30
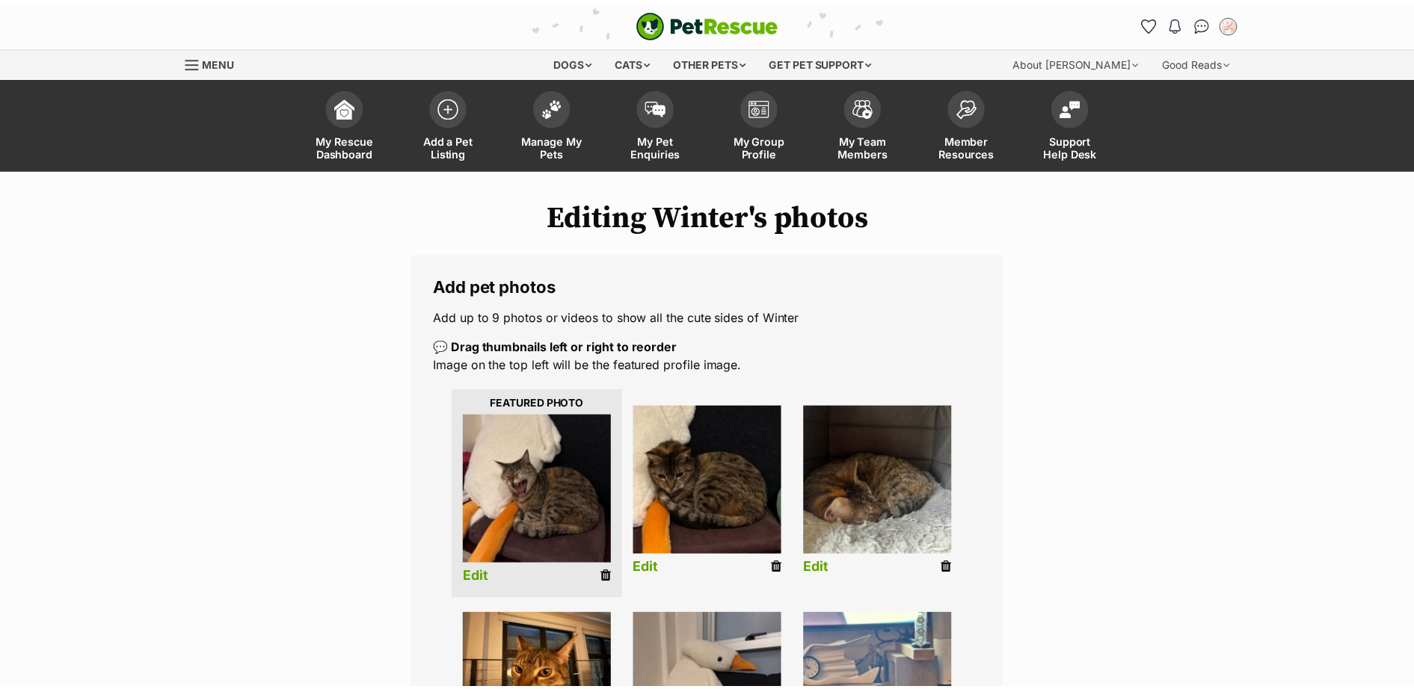
scroll to position [218, 0]
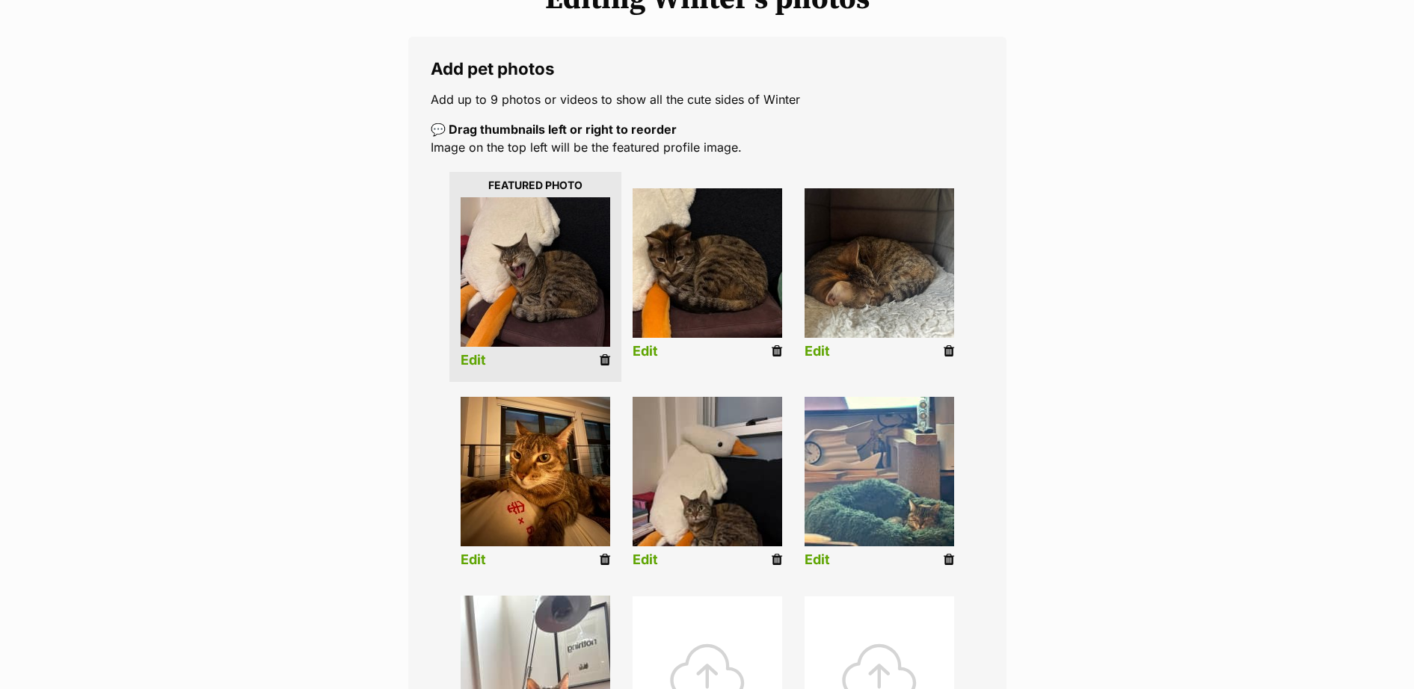
click at [644, 558] on link "Edit" at bounding box center [644, 560] width 25 height 16
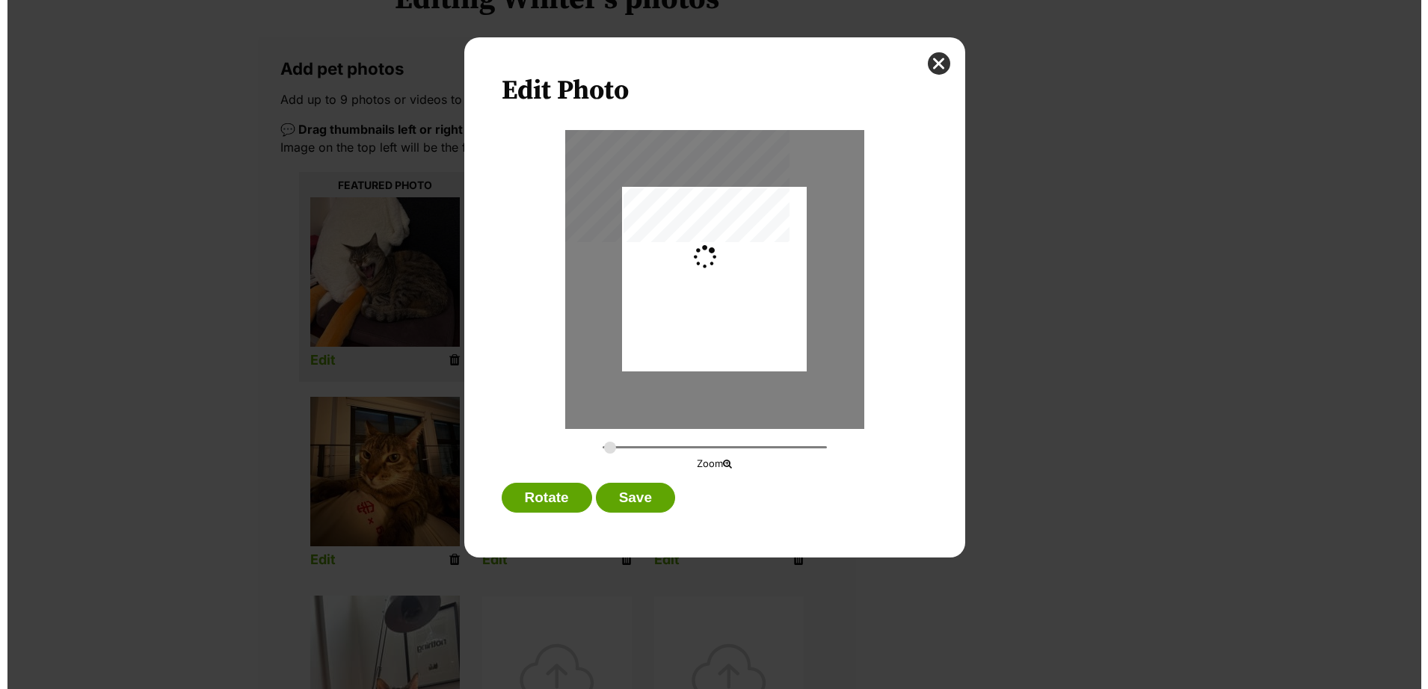
scroll to position [0, 0]
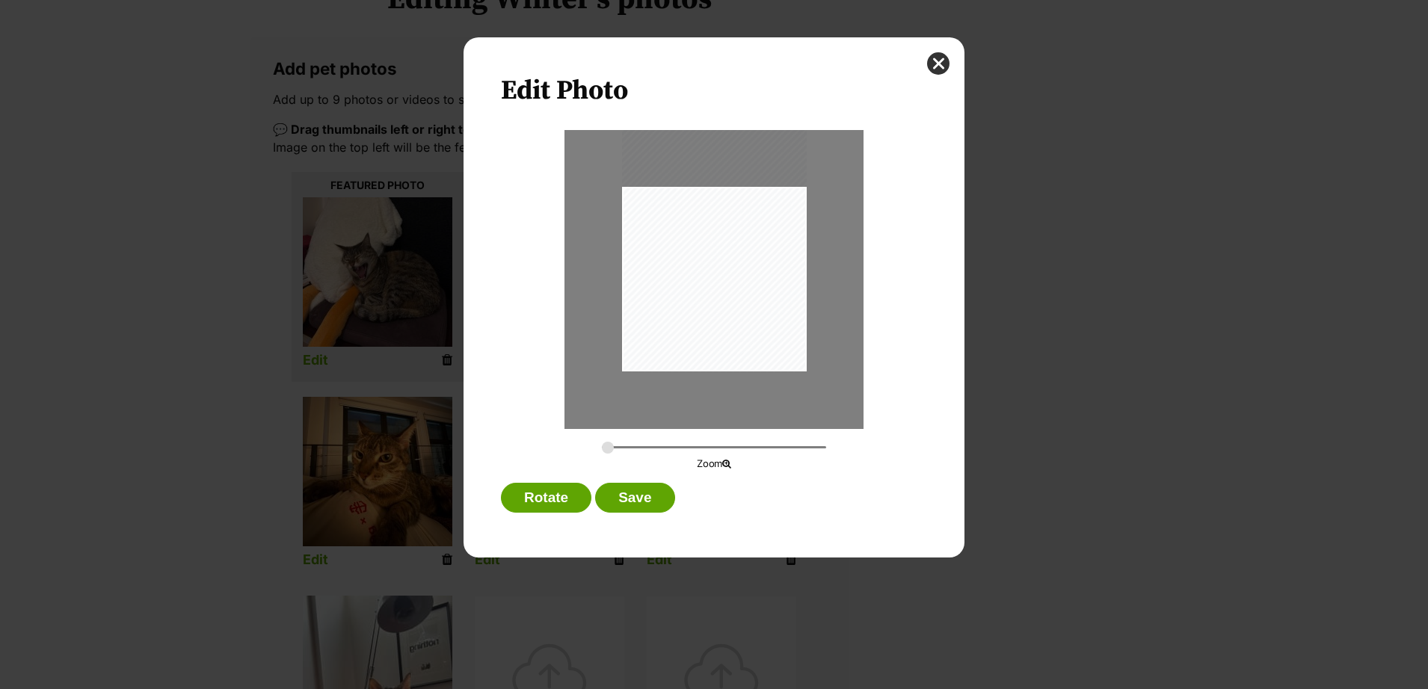
drag, startPoint x: 727, startPoint y: 330, endPoint x: 733, endPoint y: 297, distance: 34.2
click at [733, 297] on div "Dialog Window - Close (Press escape to close)" at bounding box center [714, 249] width 185 height 246
drag, startPoint x: 612, startPoint y: 446, endPoint x: 626, endPoint y: 446, distance: 14.2
type input "0.378"
click at [626, 446] on input "Dialog Window - Close (Press escape to close)" at bounding box center [714, 447] width 224 height 14
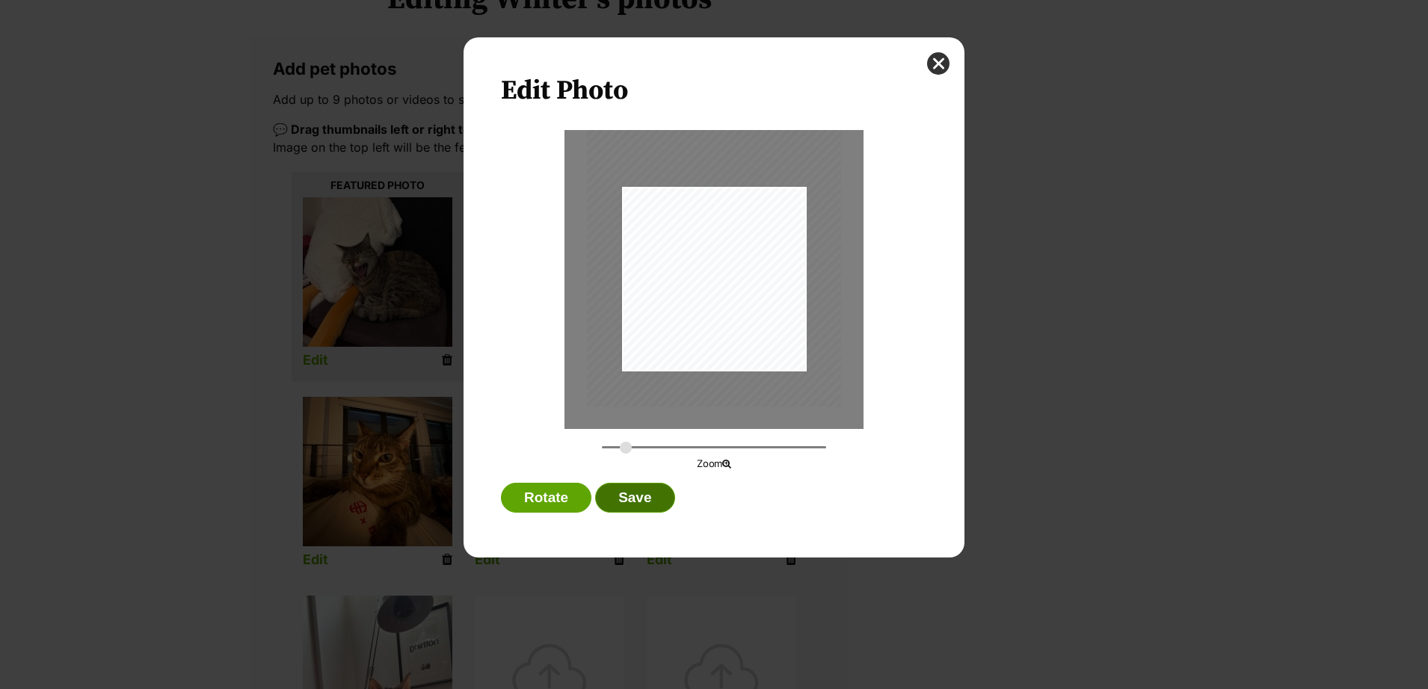
click at [622, 498] on button "Save" at bounding box center [634, 498] width 79 height 30
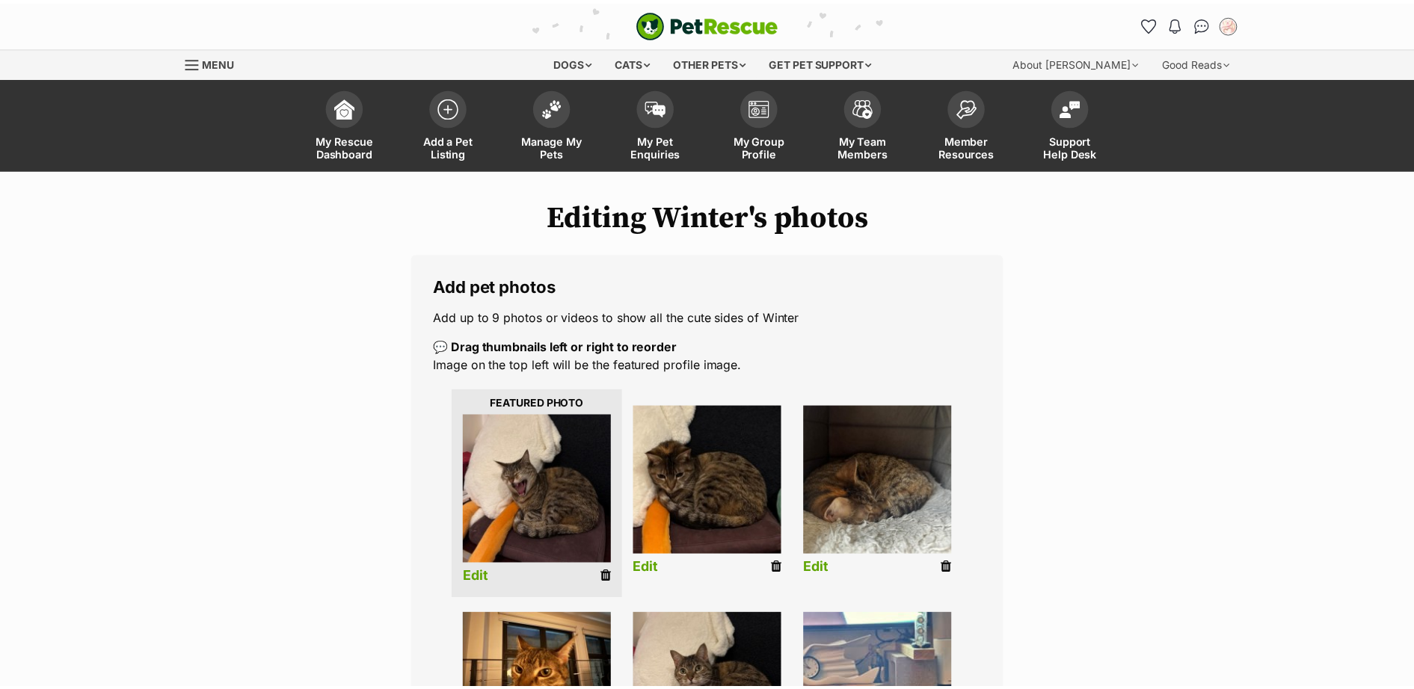
scroll to position [218, 0]
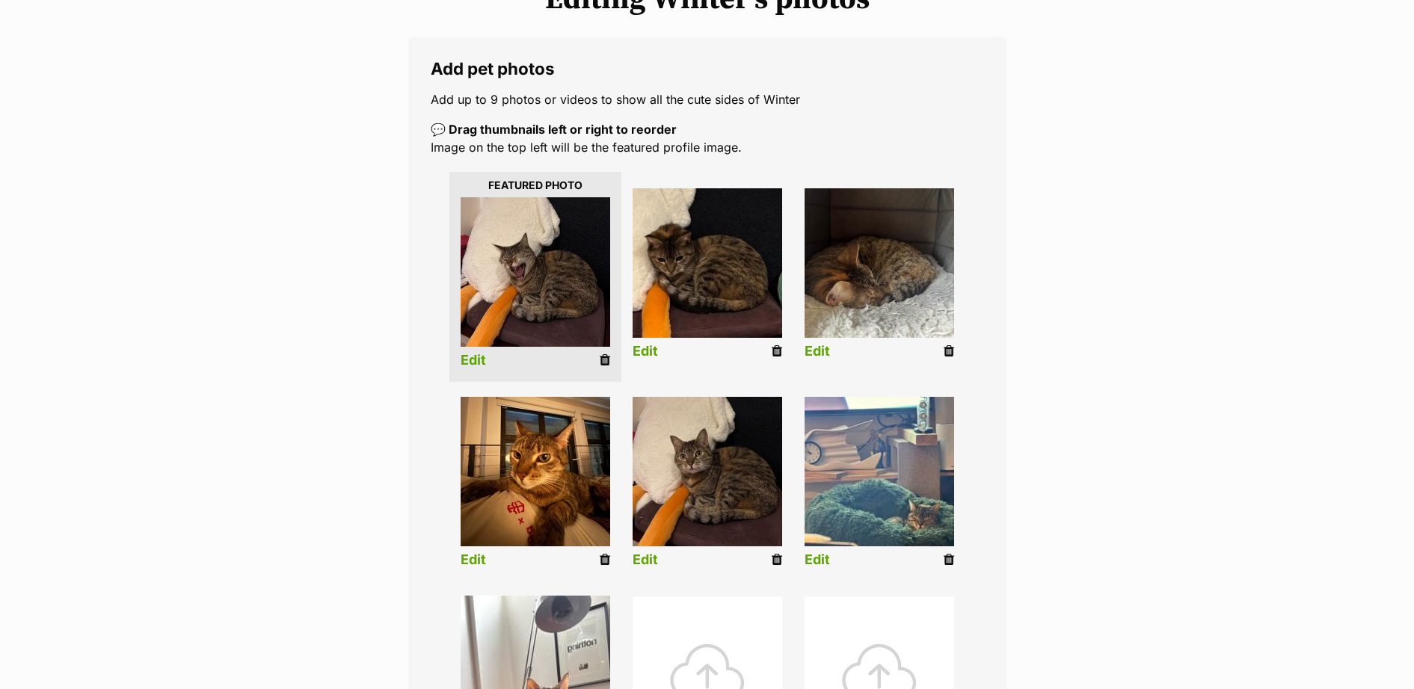
click at [822, 562] on link "Edit" at bounding box center [816, 560] width 25 height 16
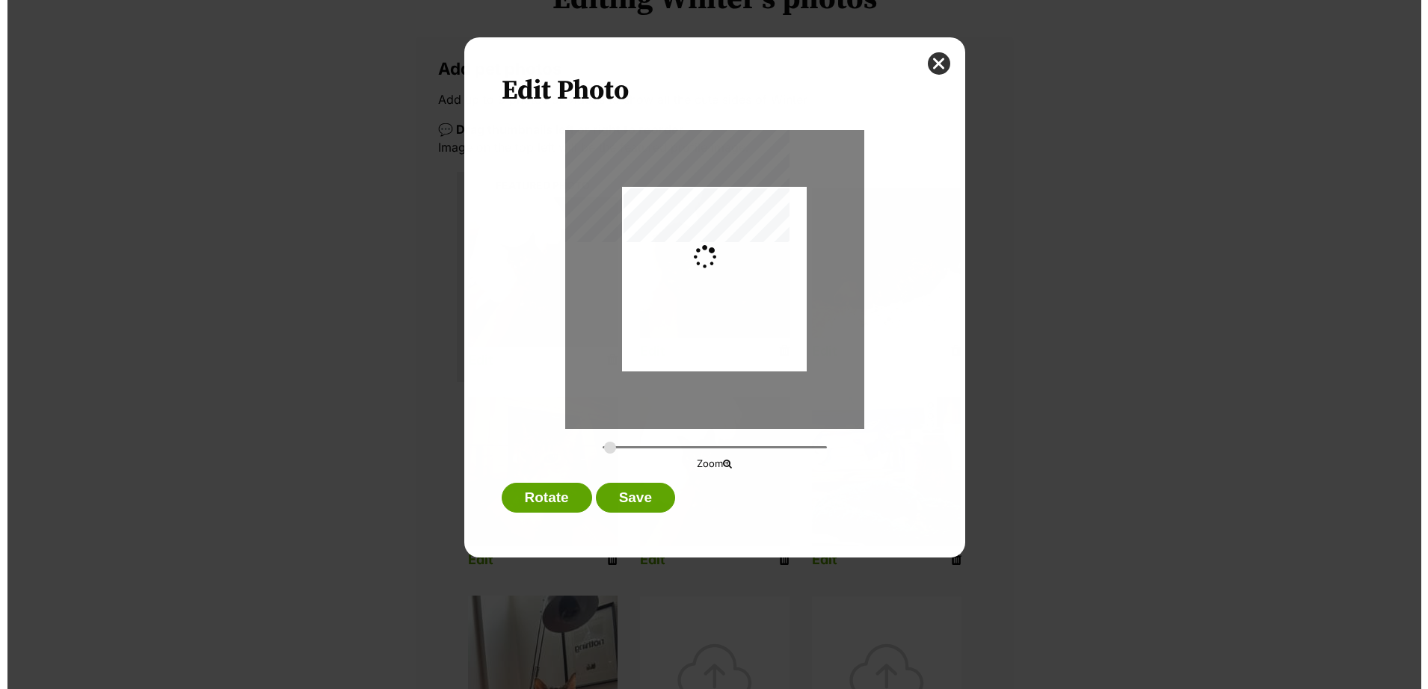
scroll to position [0, 0]
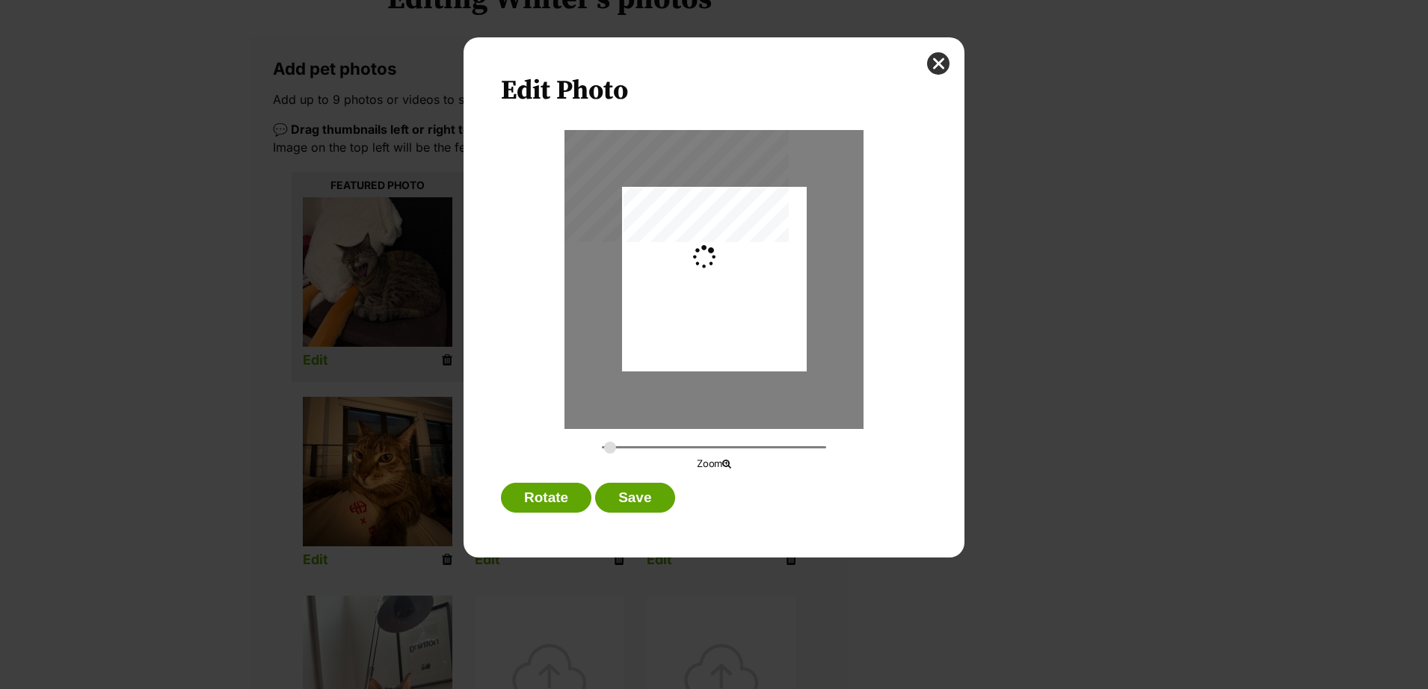
type input "0.2744"
drag, startPoint x: 736, startPoint y: 345, endPoint x: 743, endPoint y: 315, distance: 29.9
click at [743, 315] on div "Dialog Window - Close (Press escape to close)" at bounding box center [714, 249] width 185 height 246
click at [629, 487] on button "Save" at bounding box center [634, 498] width 79 height 30
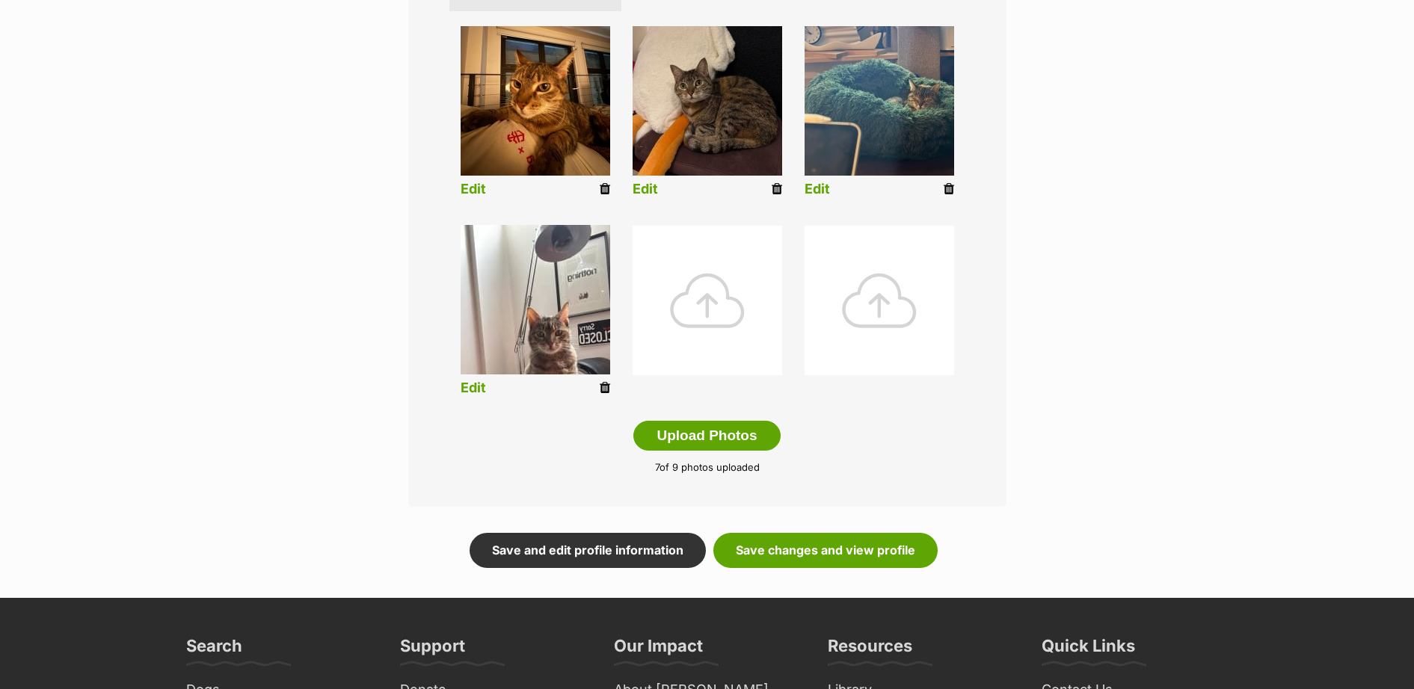
scroll to position [653, 0]
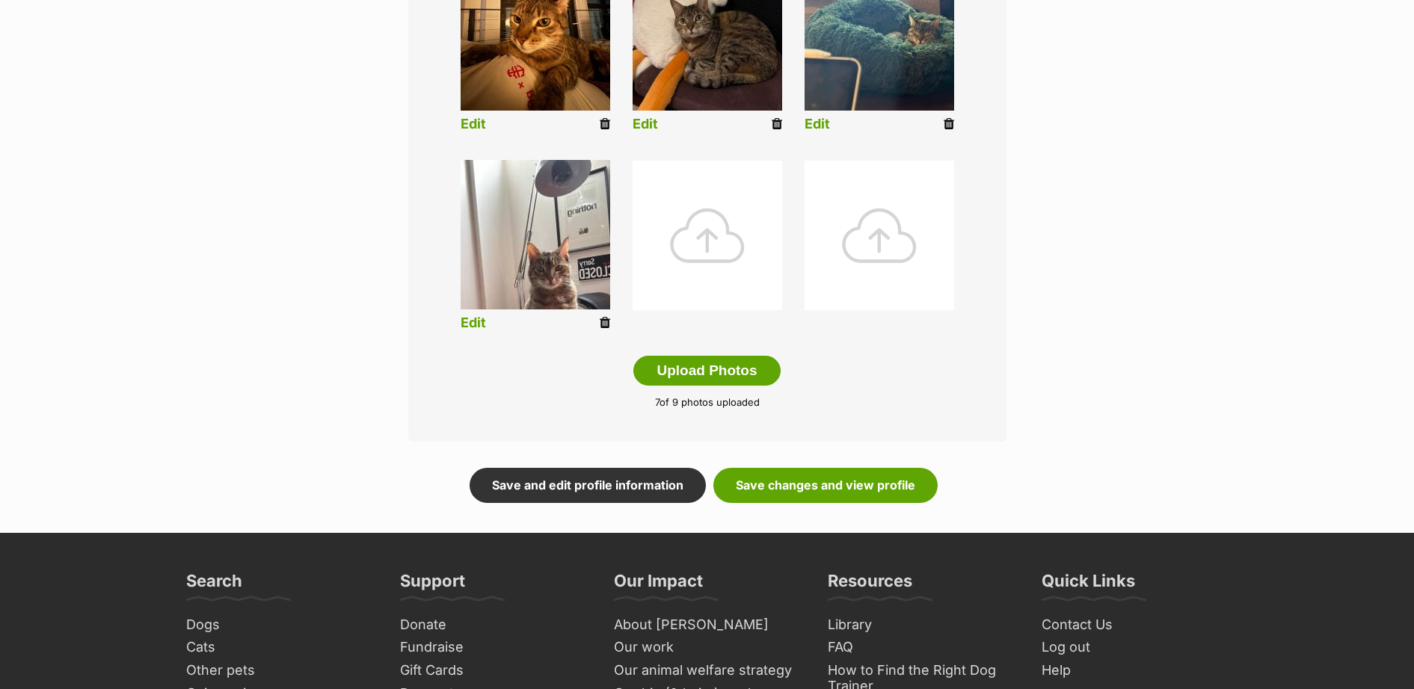
click at [478, 327] on link "Edit" at bounding box center [473, 323] width 25 height 16
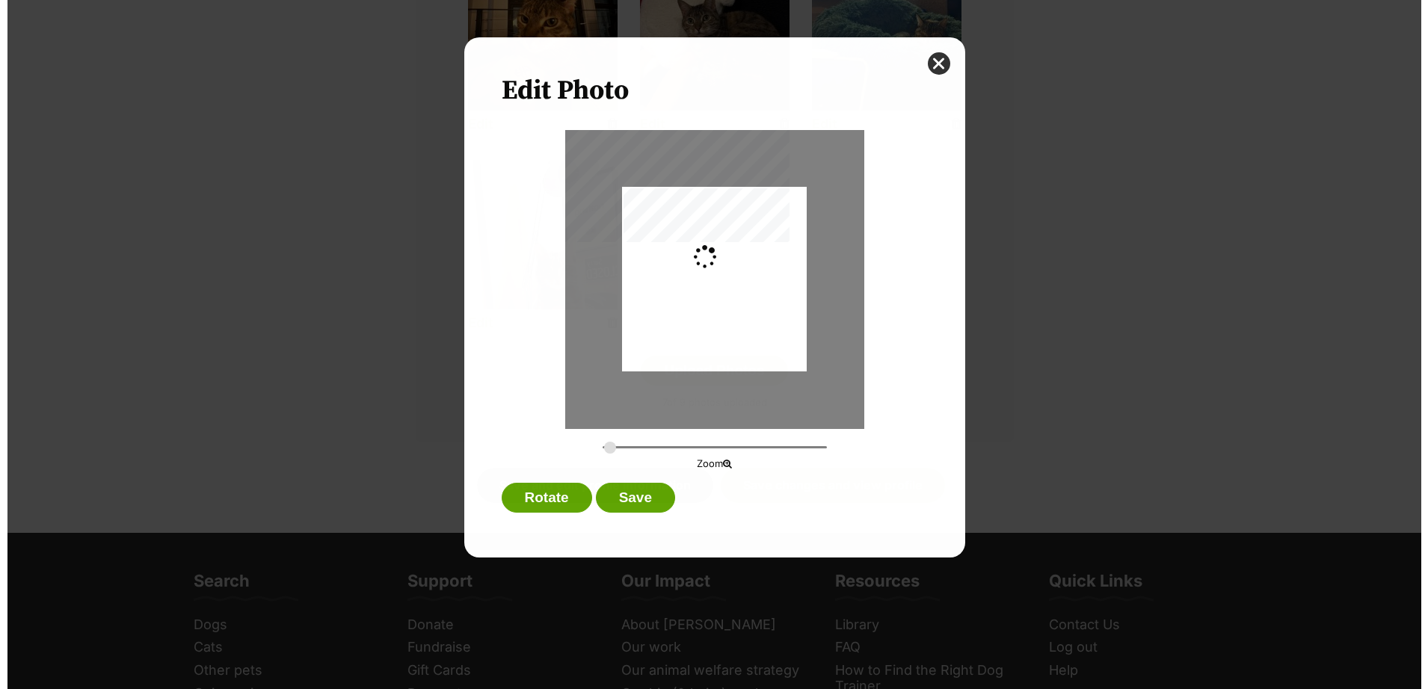
scroll to position [0, 0]
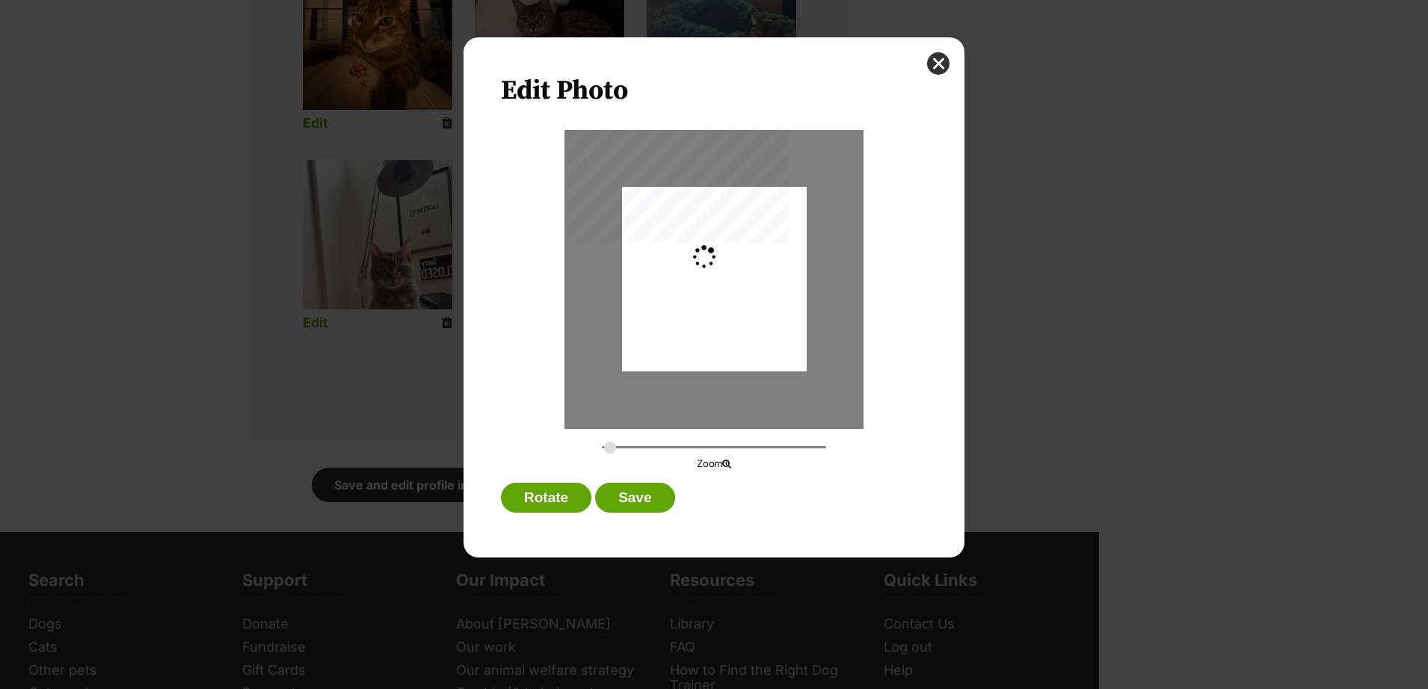
type input "0.2744"
click at [939, 65] on button "close" at bounding box center [938, 63] width 22 height 22
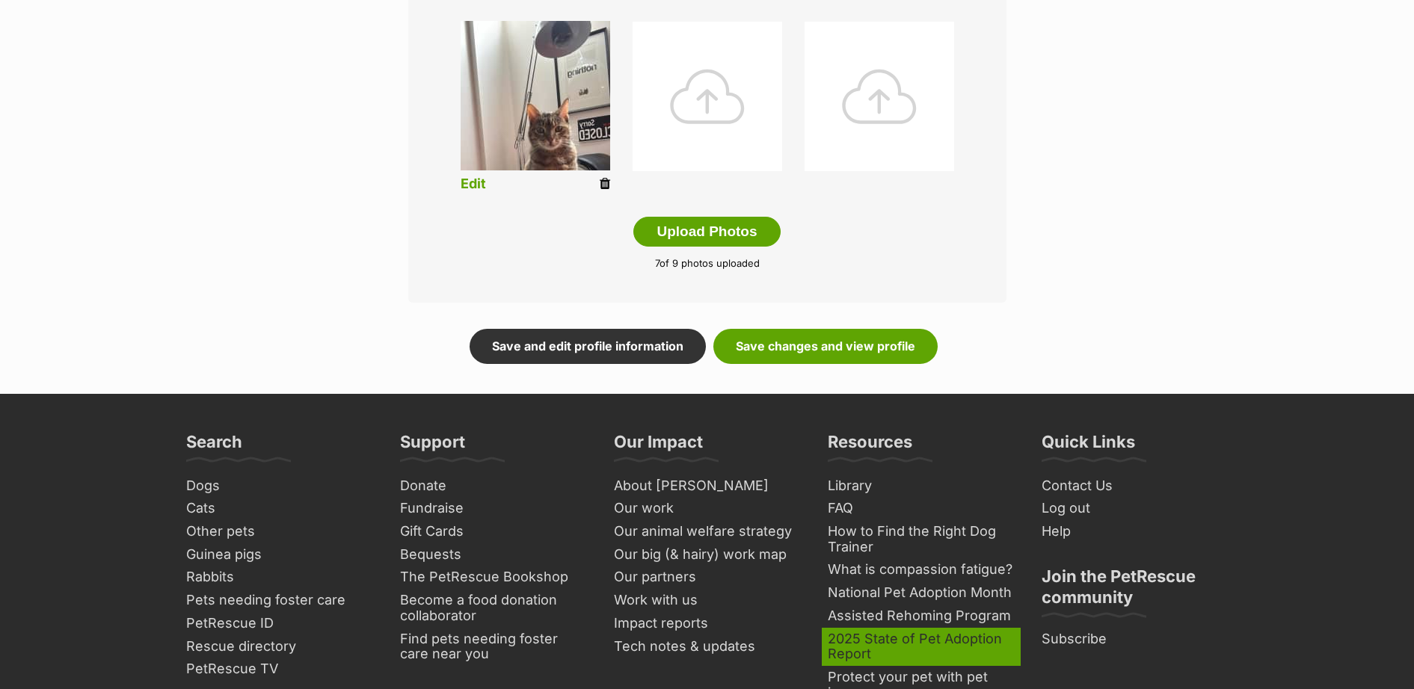
scroll to position [871, 0]
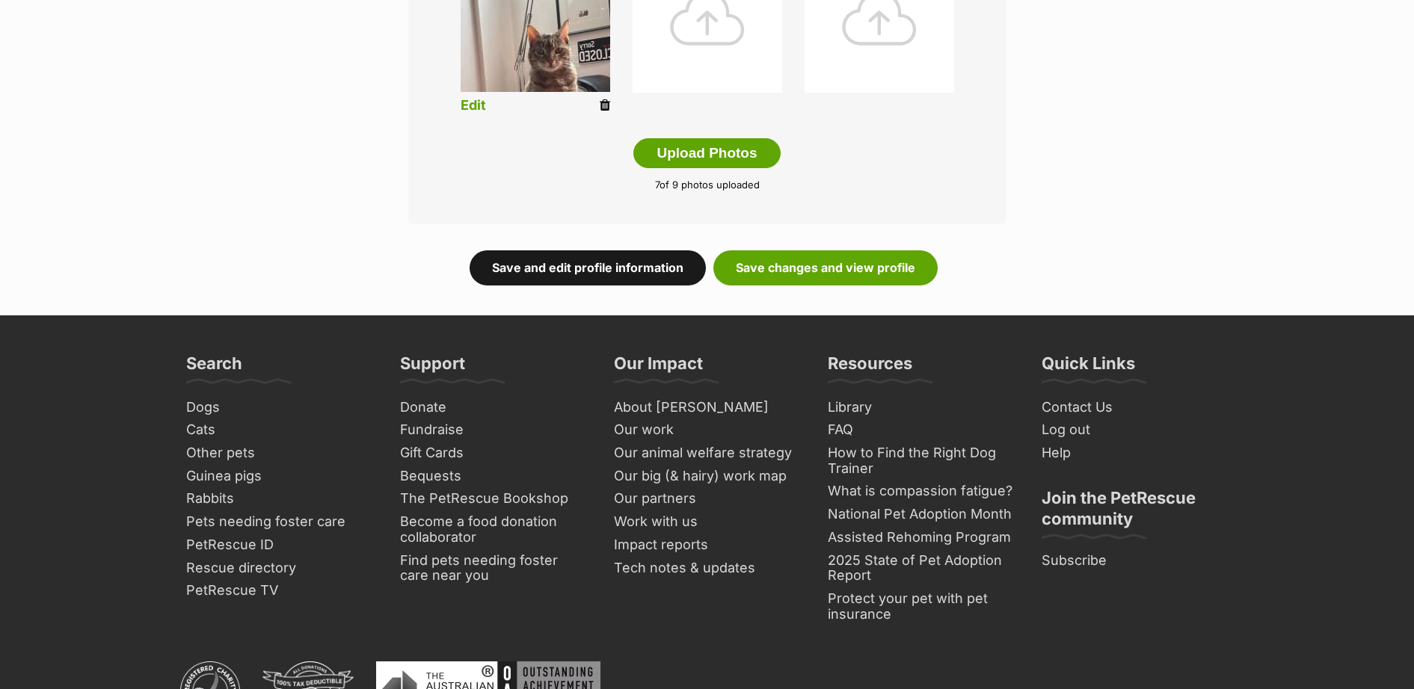
click at [669, 274] on link "Save and edit profile information" at bounding box center [587, 267] width 236 height 34
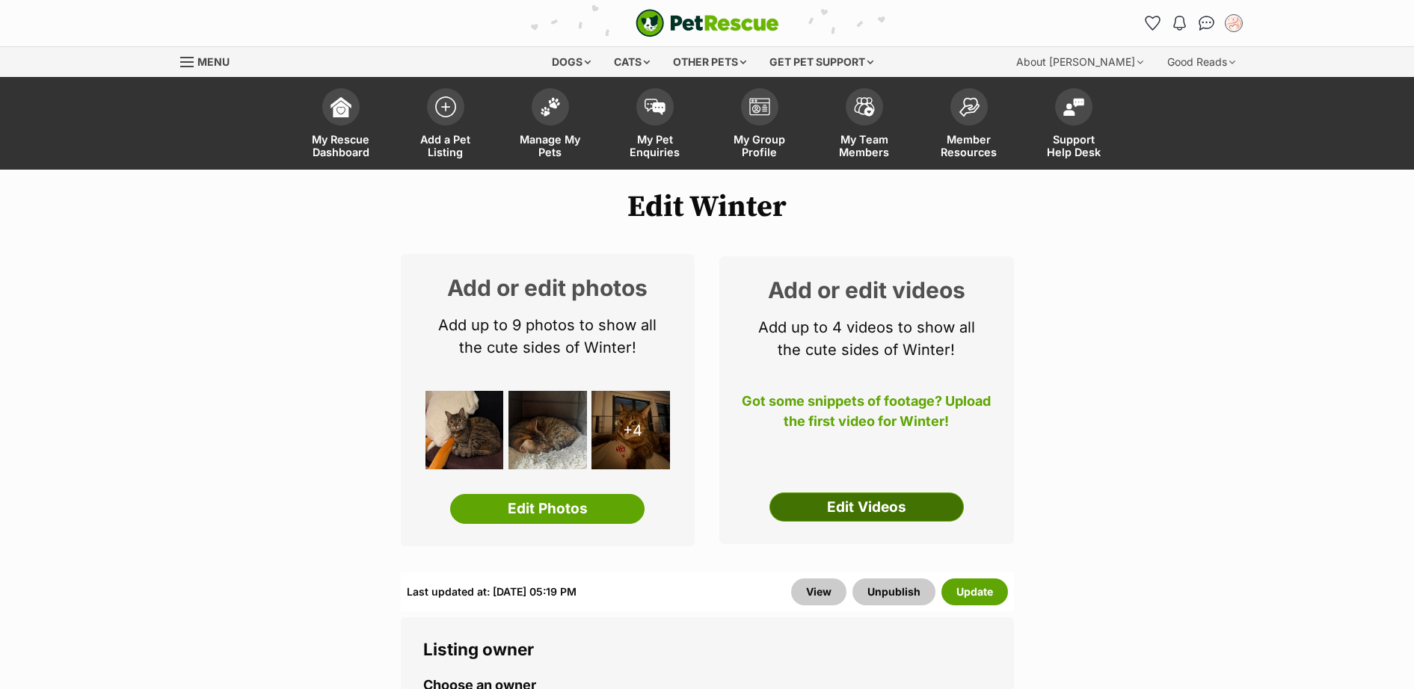
click at [908, 504] on link "Edit Videos" at bounding box center [866, 508] width 194 height 30
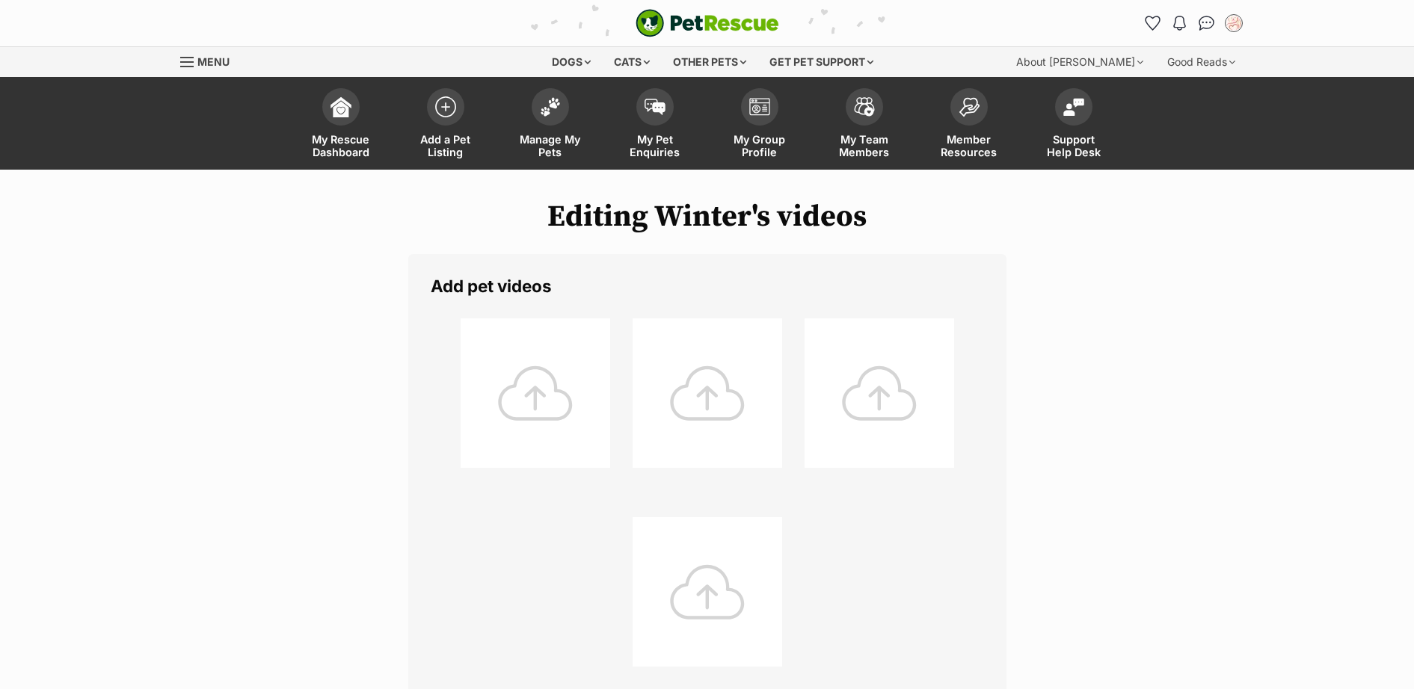
click at [584, 378] on div at bounding box center [536, 393] width 150 height 150
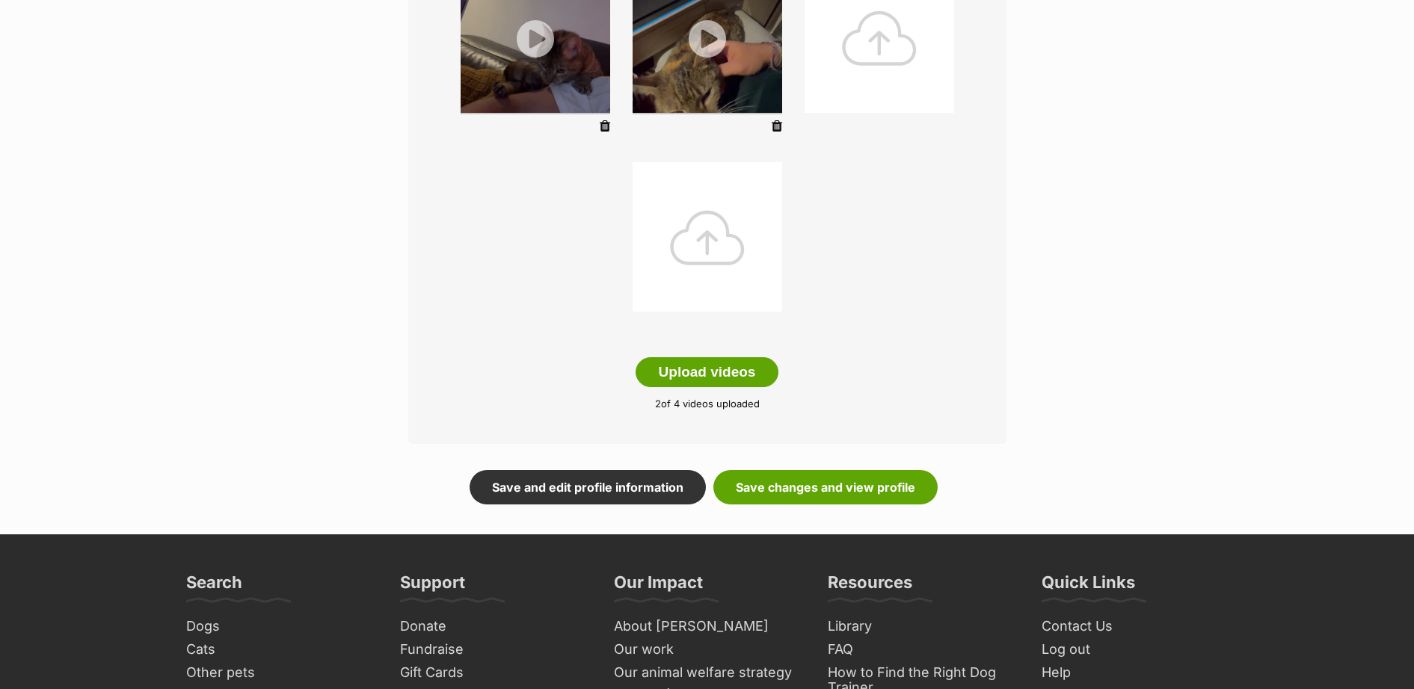
scroll to position [436, 0]
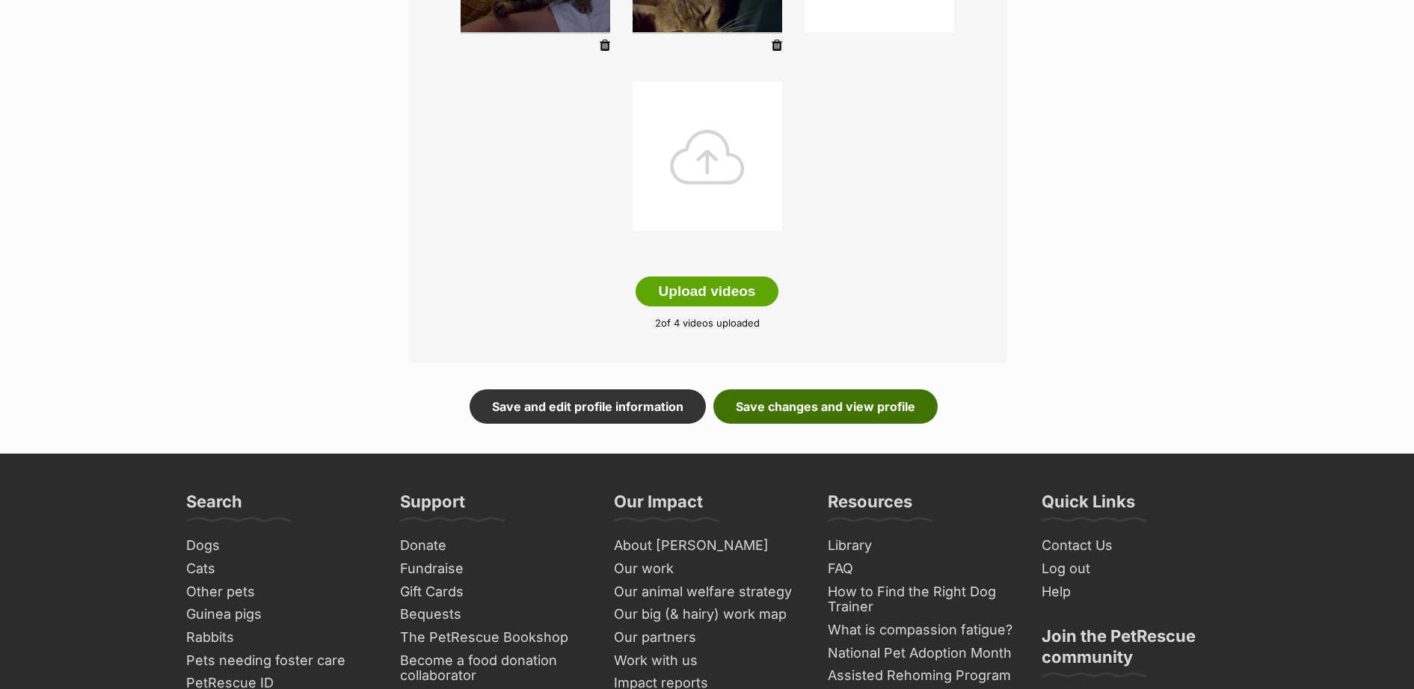
click at [831, 395] on link "Save changes and view profile" at bounding box center [825, 406] width 224 height 34
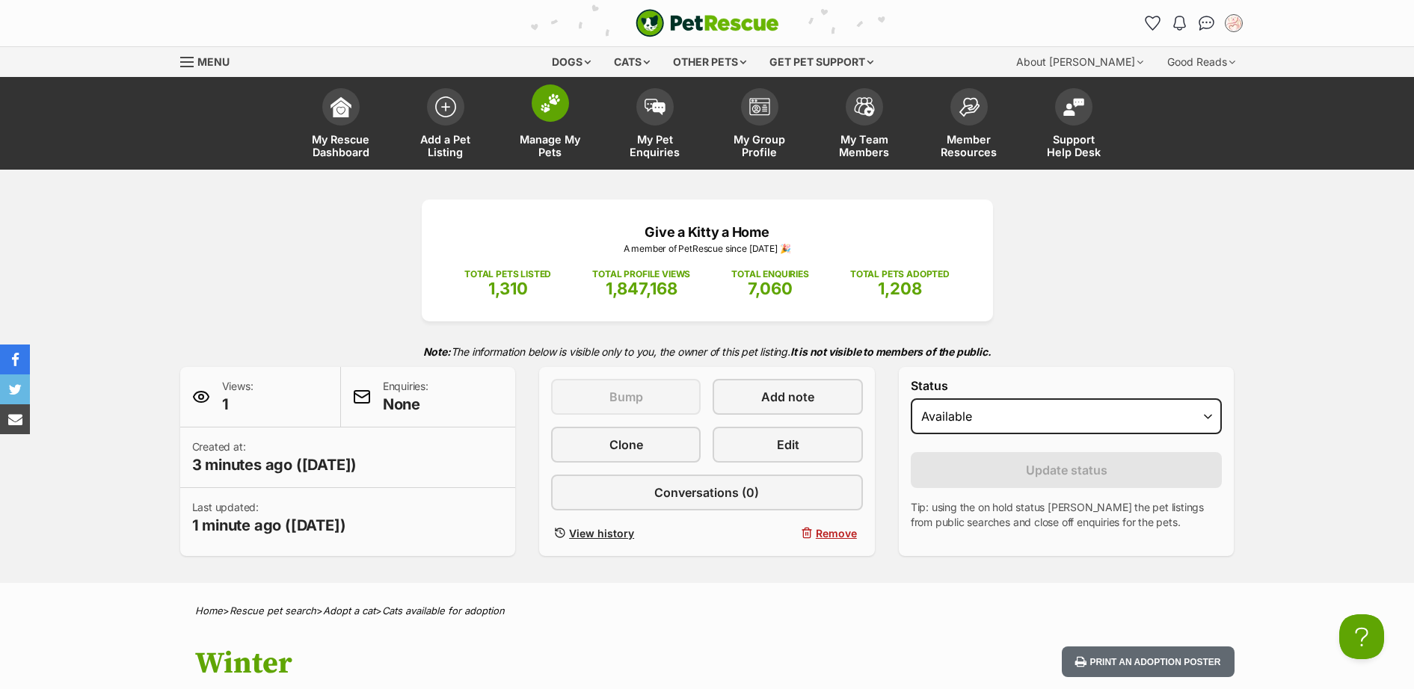
click at [528, 99] on link "Manage My Pets" at bounding box center [550, 125] width 105 height 89
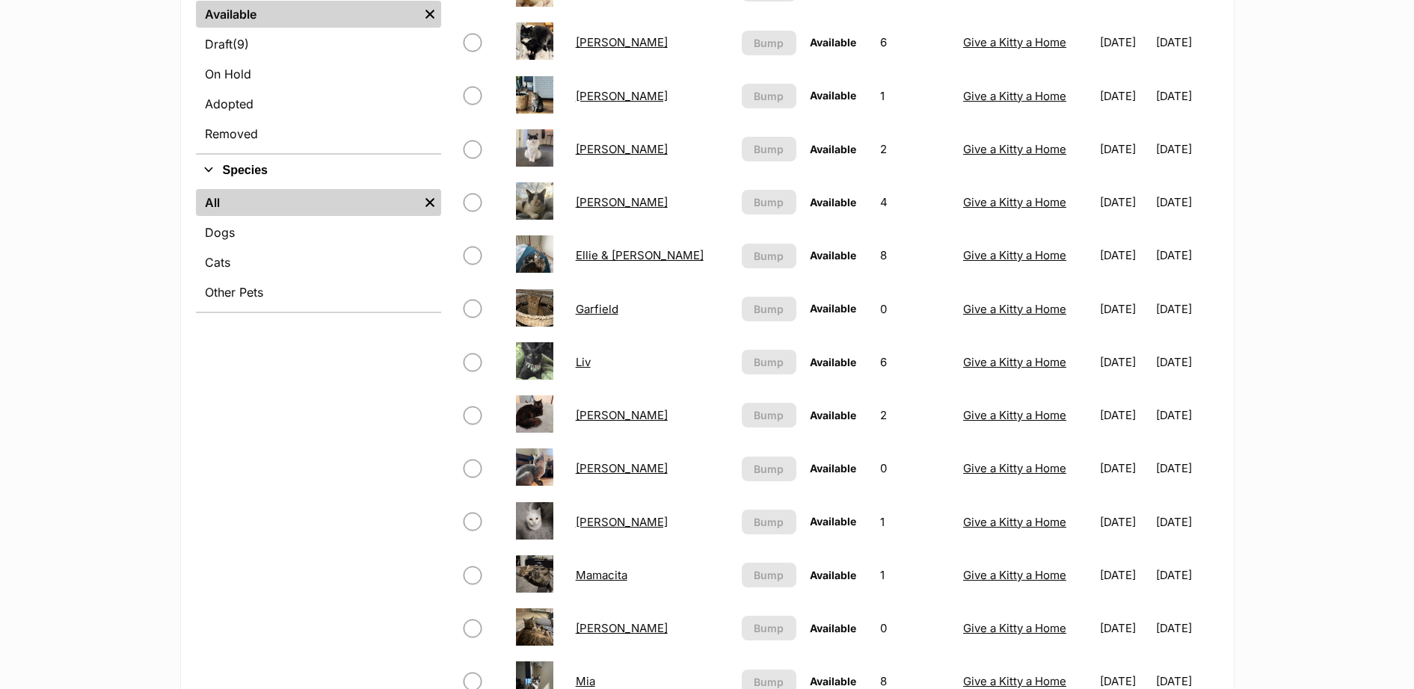
scroll to position [218, 0]
